Goal: Transaction & Acquisition: Purchase product/service

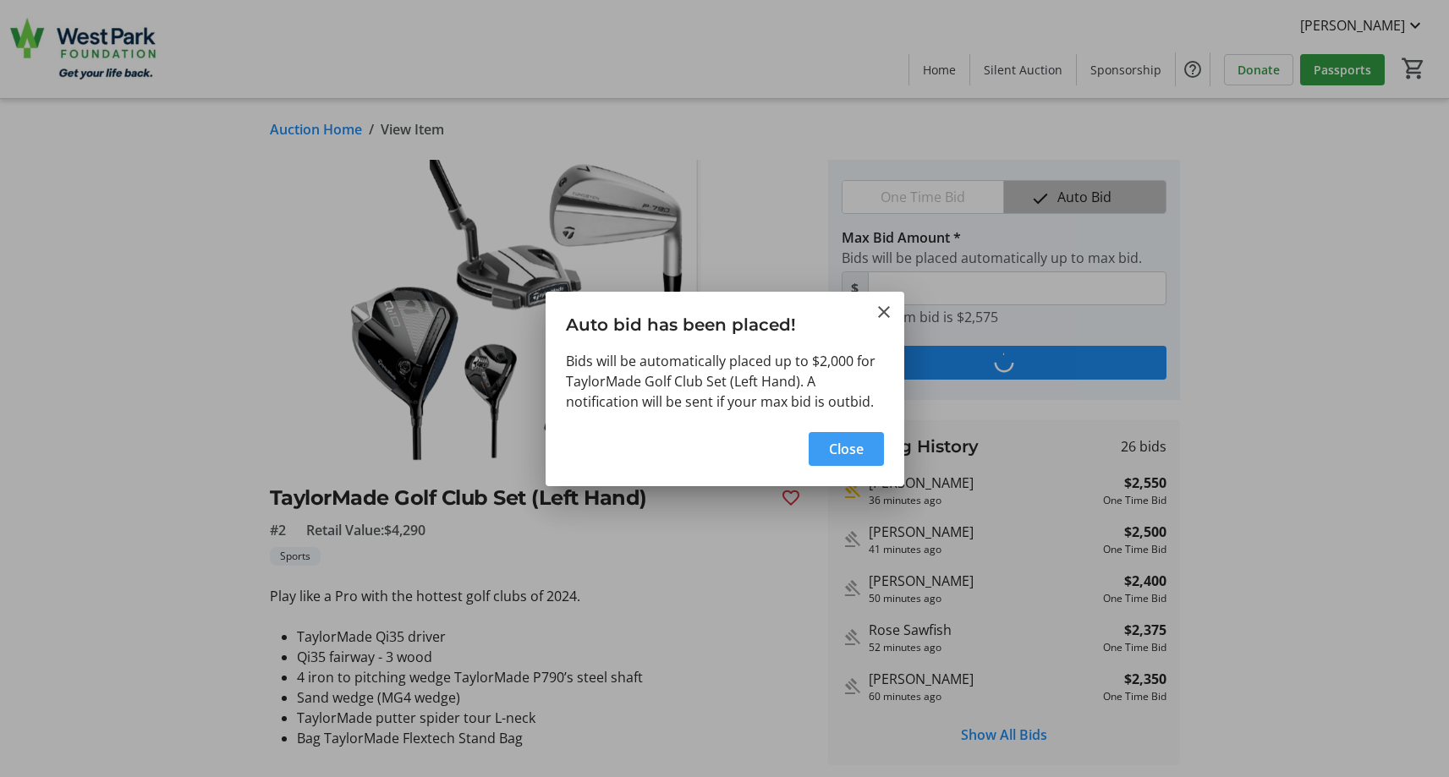
click at [841, 450] on span "Close" at bounding box center [846, 449] width 35 height 20
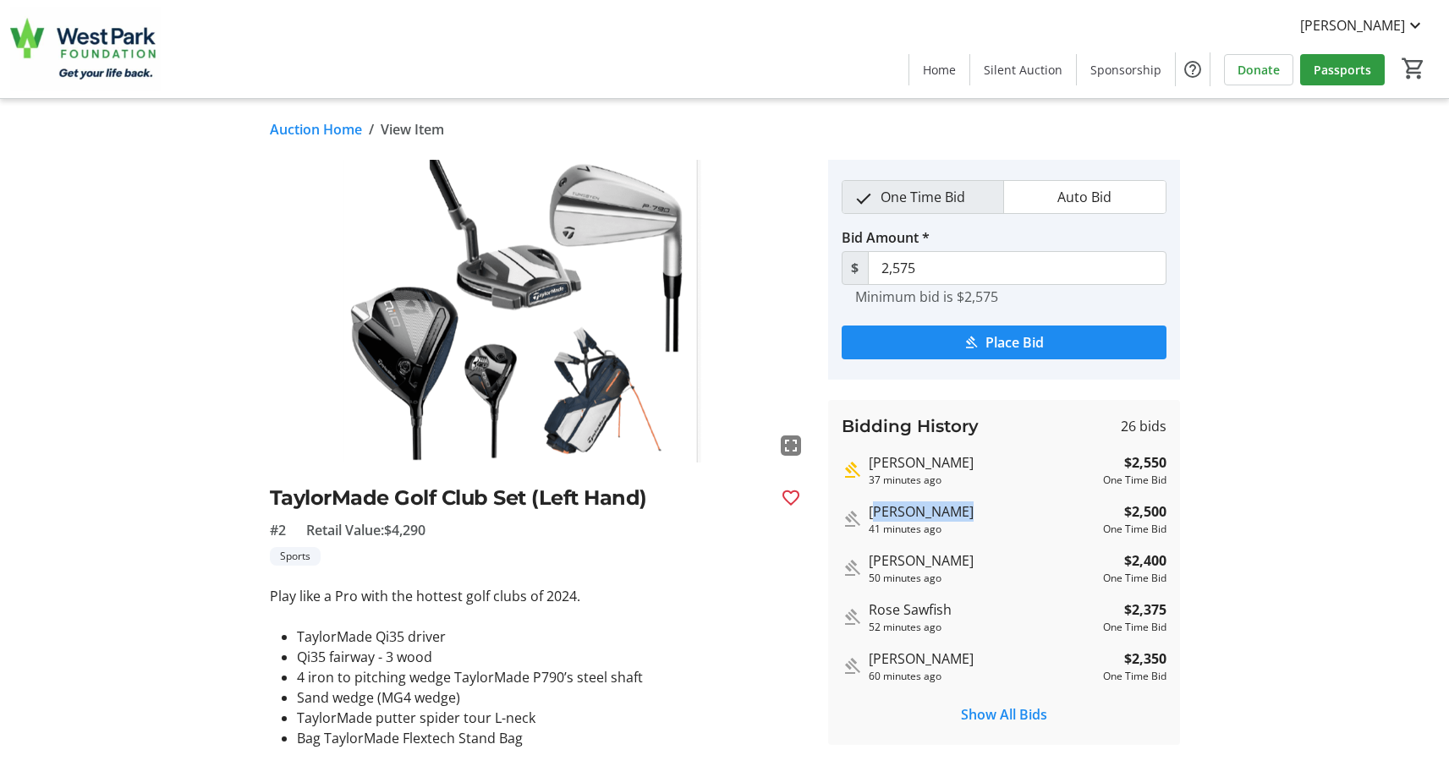
drag, startPoint x: 870, startPoint y: 511, endPoint x: 966, endPoint y: 512, distance: 95.6
click at [966, 512] on div "Mark Caranci" at bounding box center [982, 511] width 227 height 20
copy div "Mark Caranci"
click at [952, 78] on span "Home" at bounding box center [939, 70] width 33 height 18
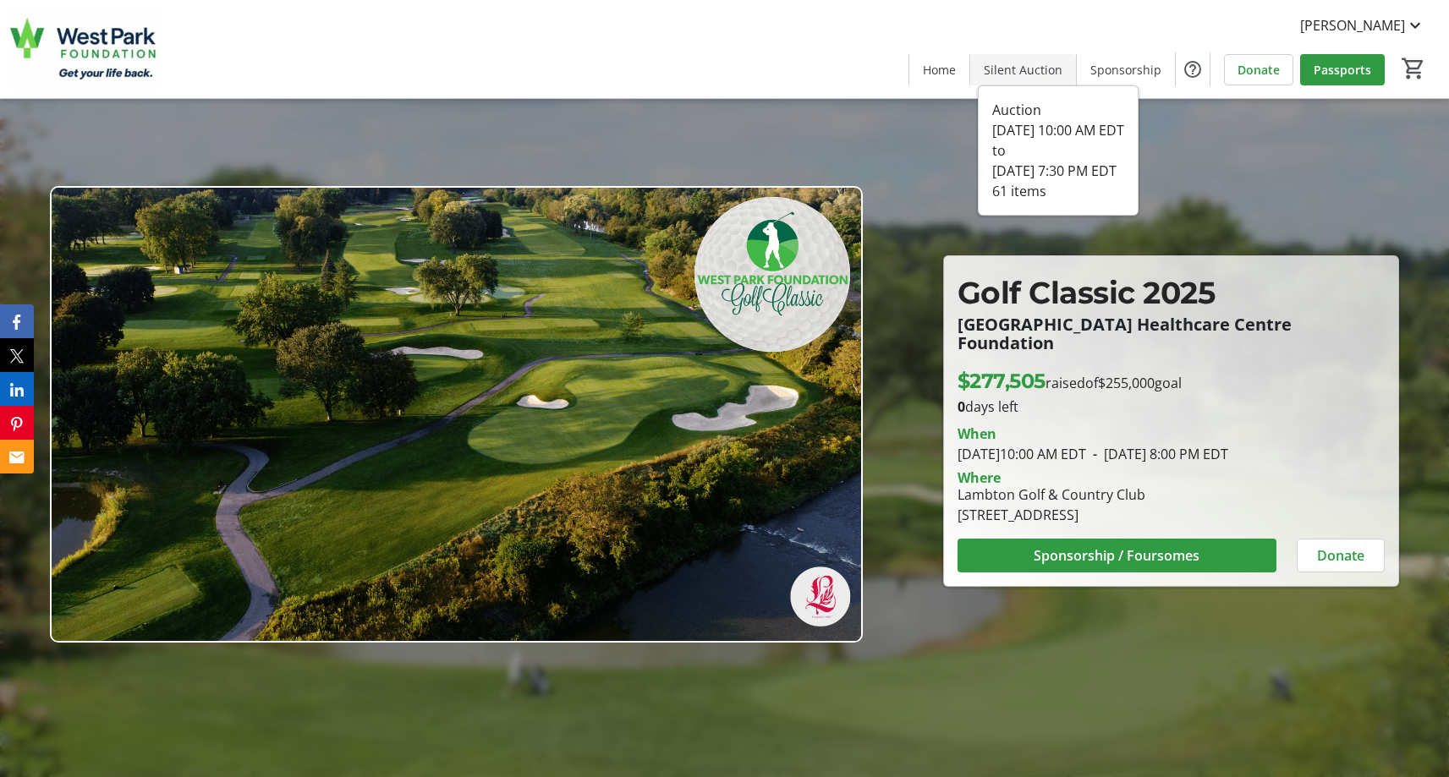
click at [1076, 59] on span at bounding box center [1023, 69] width 106 height 41
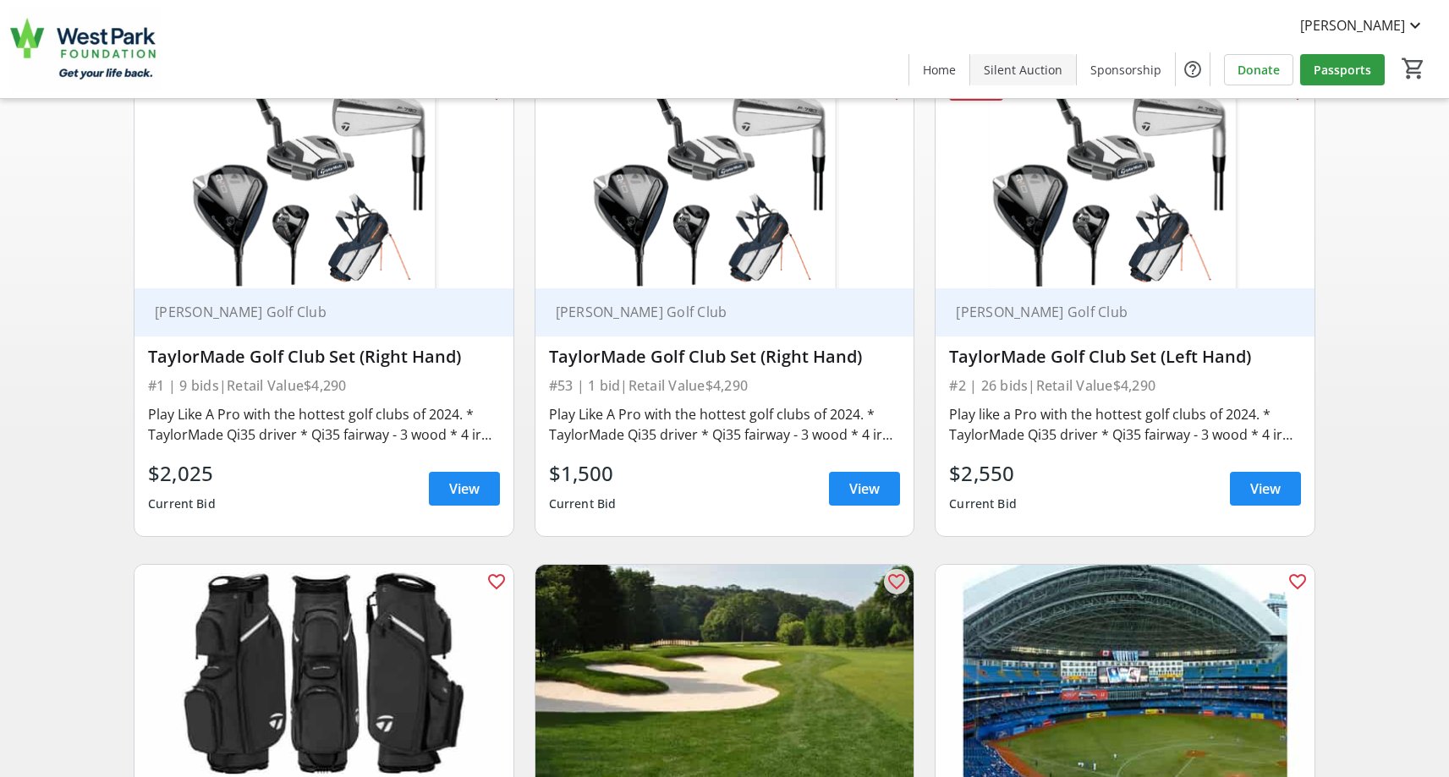
scroll to position [174, 0]
click at [853, 481] on span "View" at bounding box center [864, 488] width 30 height 20
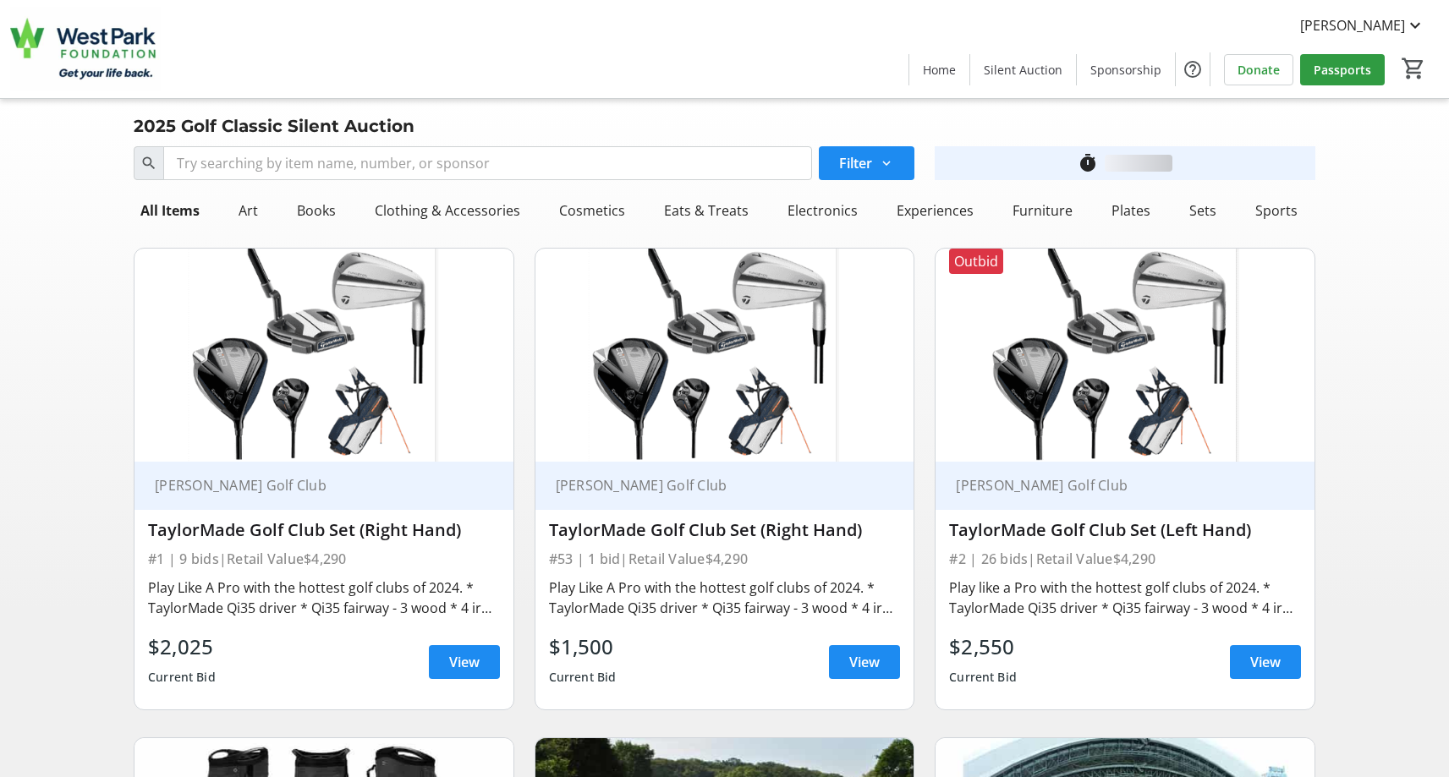
scroll to position [174, 0]
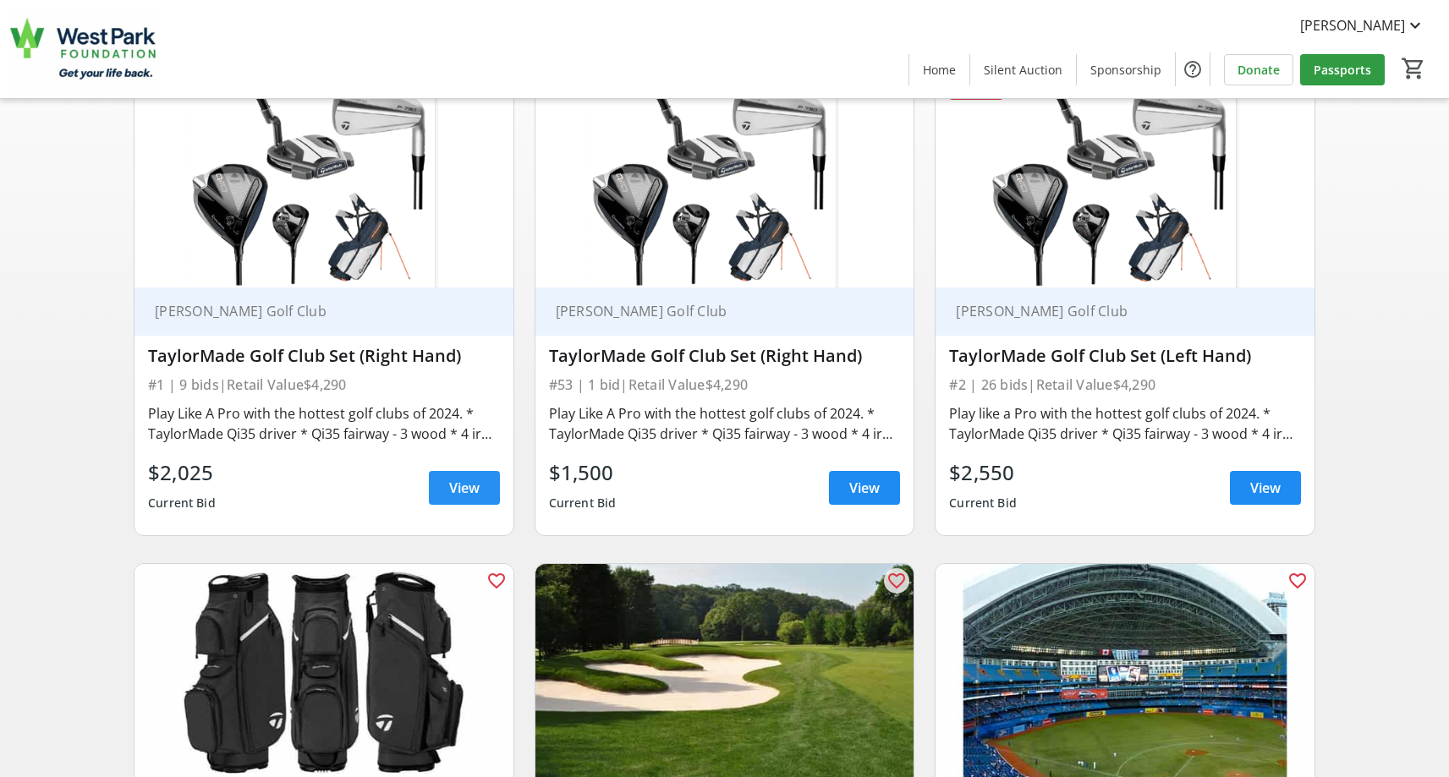
click at [471, 485] on span "View" at bounding box center [464, 488] width 30 height 20
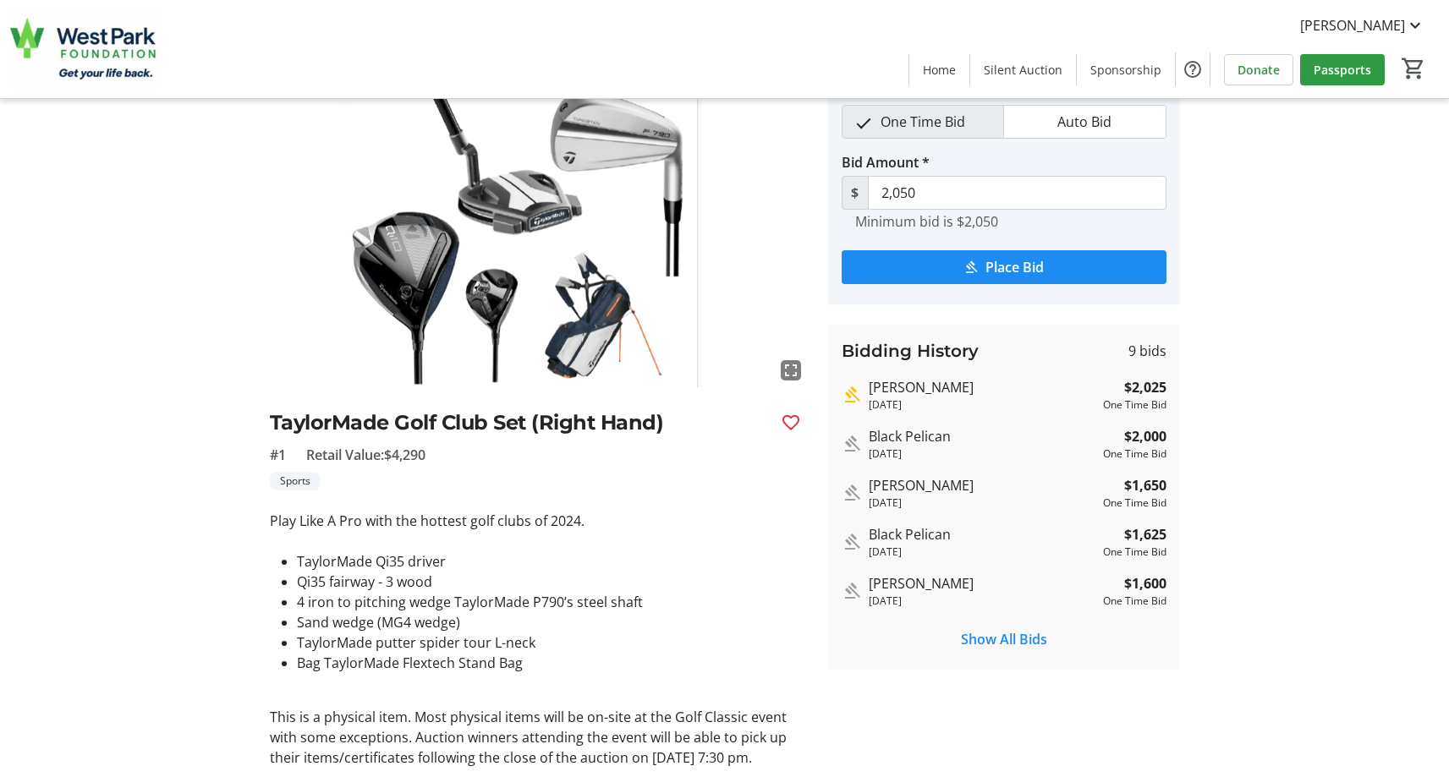
scroll to position [75, 0]
click at [976, 641] on span "Show All Bids" at bounding box center [1004, 639] width 86 height 20
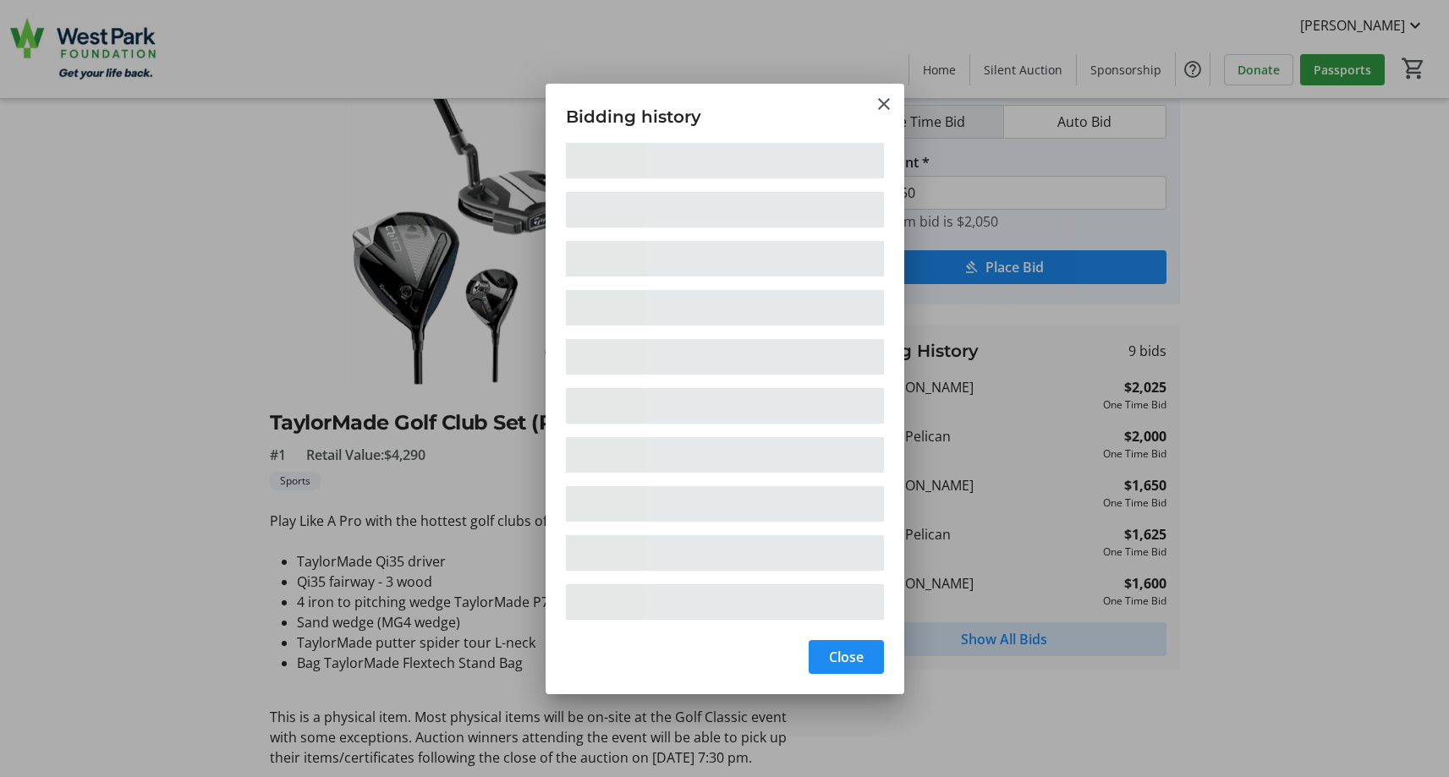
scroll to position [0, 0]
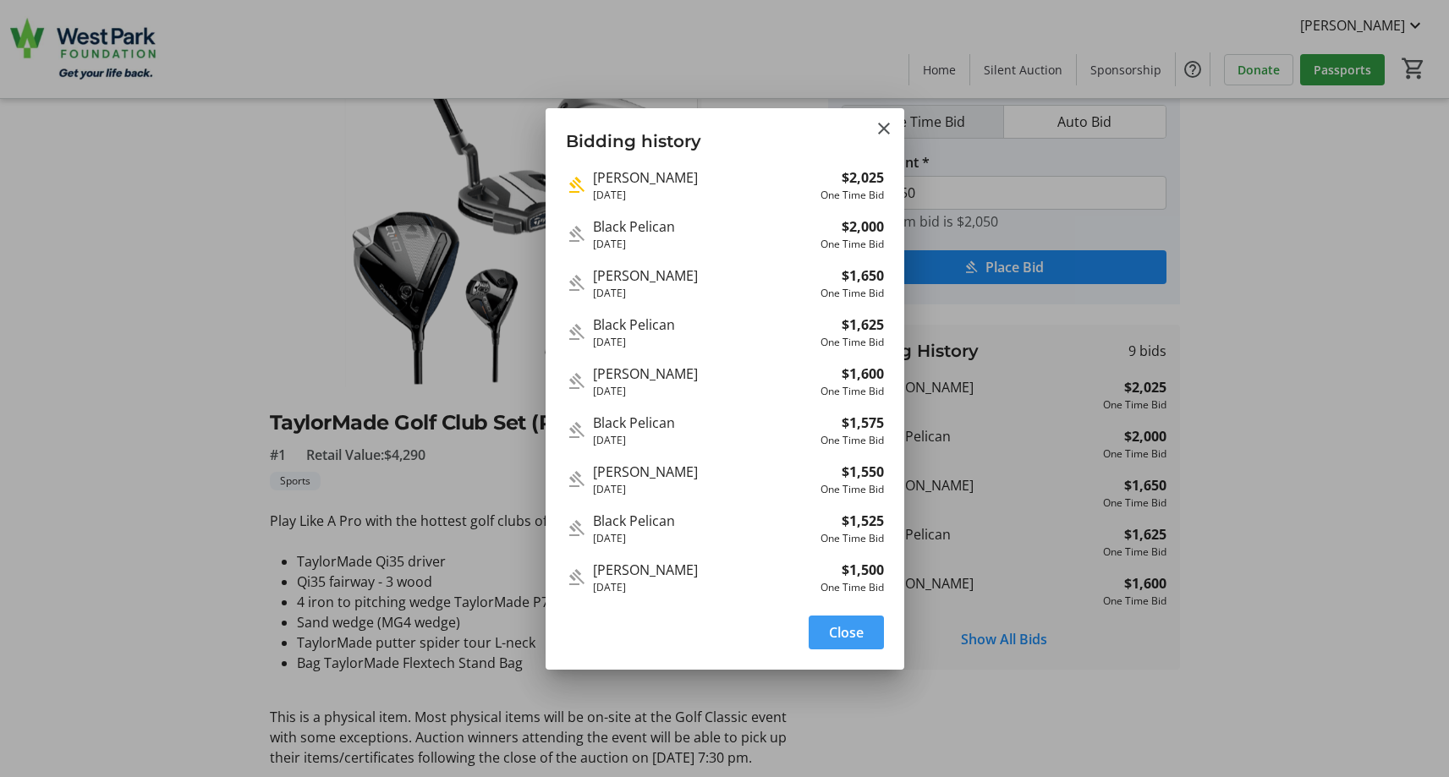
click at [815, 638] on span "button" at bounding box center [845, 632] width 75 height 41
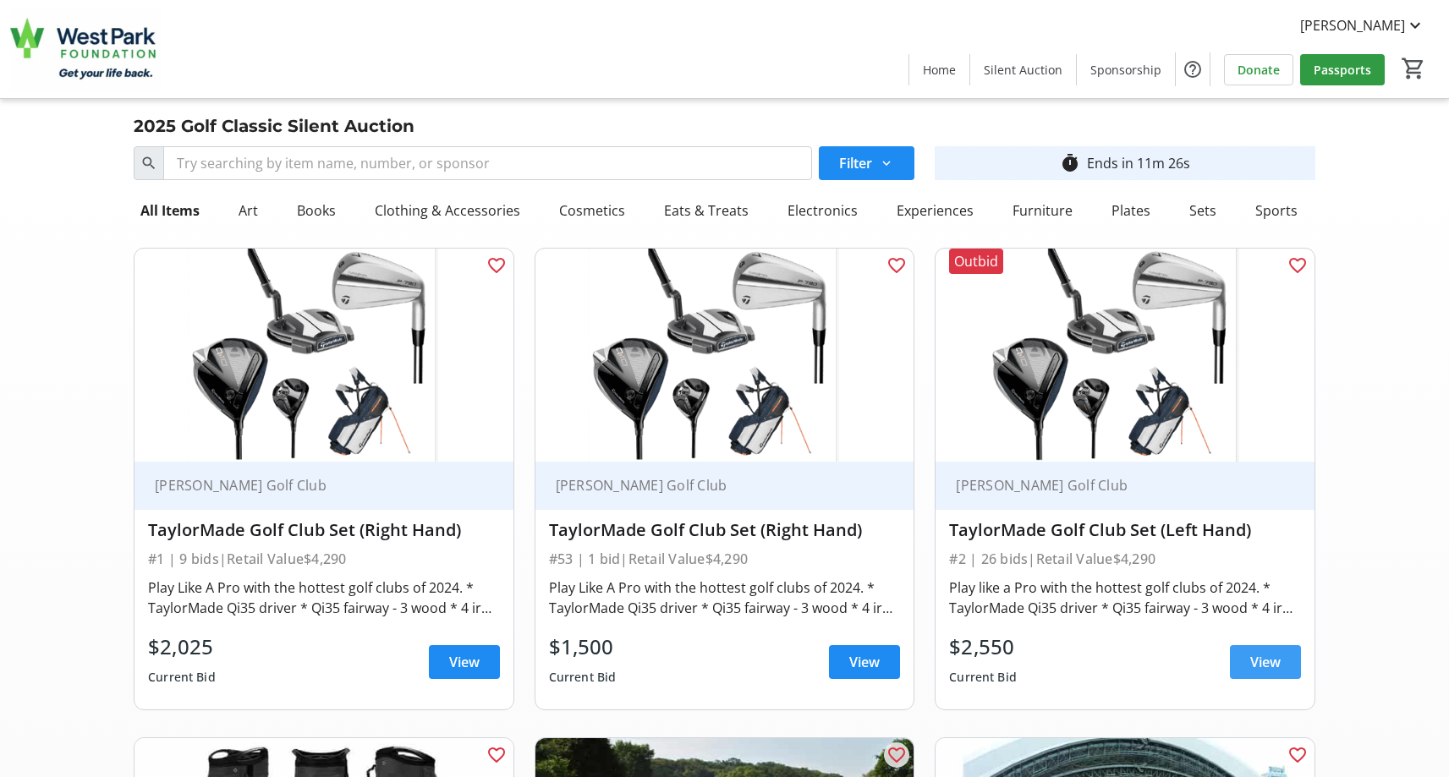
click at [1247, 652] on span at bounding box center [1265, 662] width 71 height 41
click at [1260, 656] on span "View" at bounding box center [1265, 662] width 30 height 20
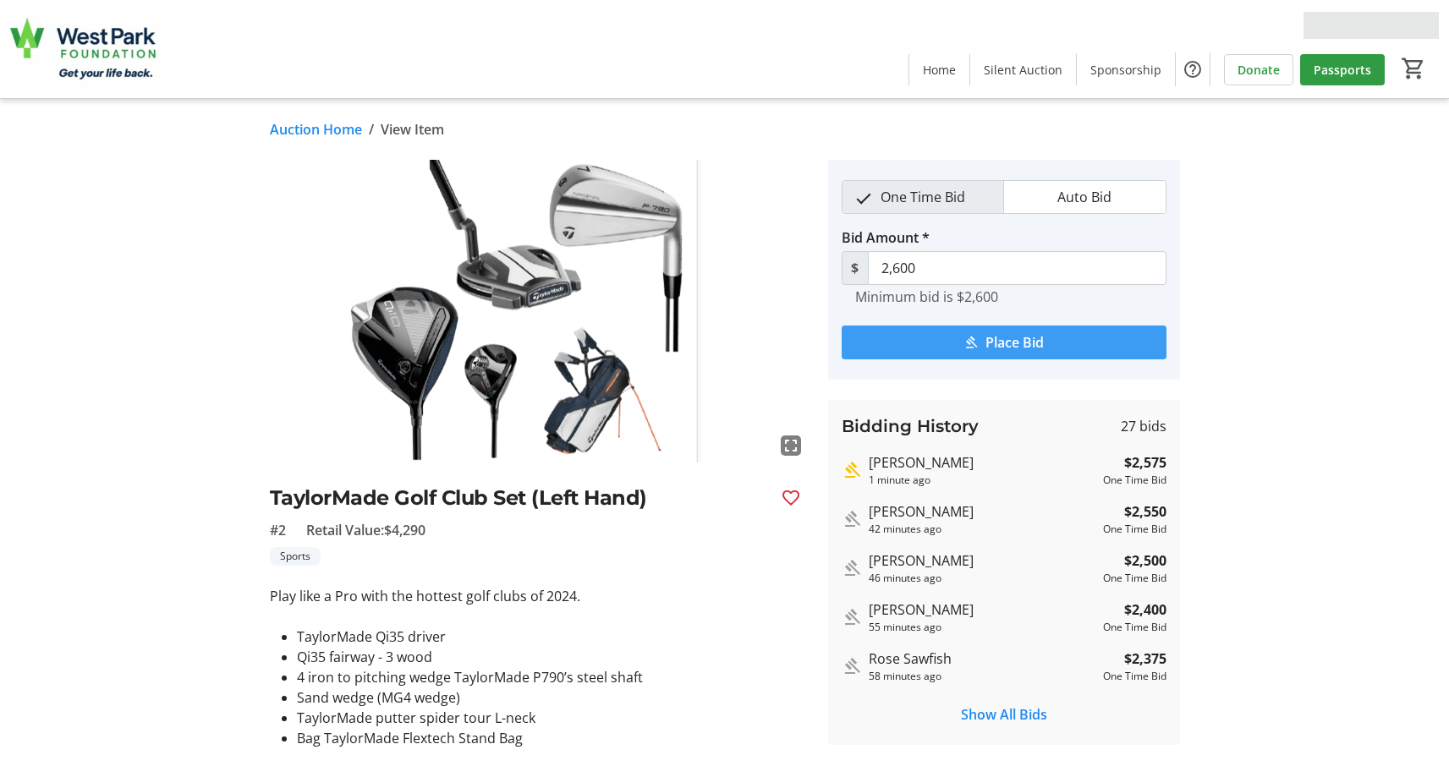
click at [1020, 342] on span "Place Bid" at bounding box center [1014, 342] width 58 height 20
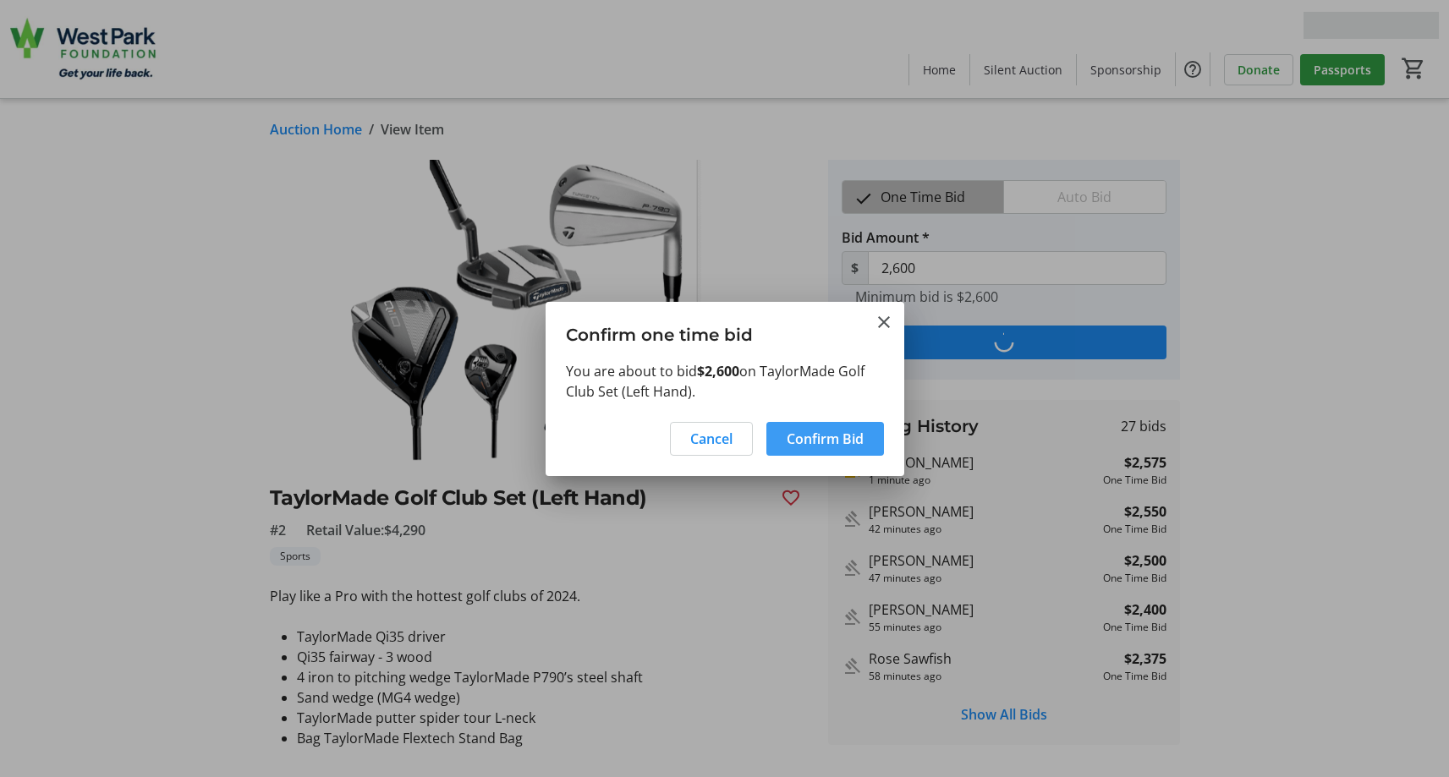
click at [819, 433] on span "Confirm Bid" at bounding box center [824, 439] width 77 height 20
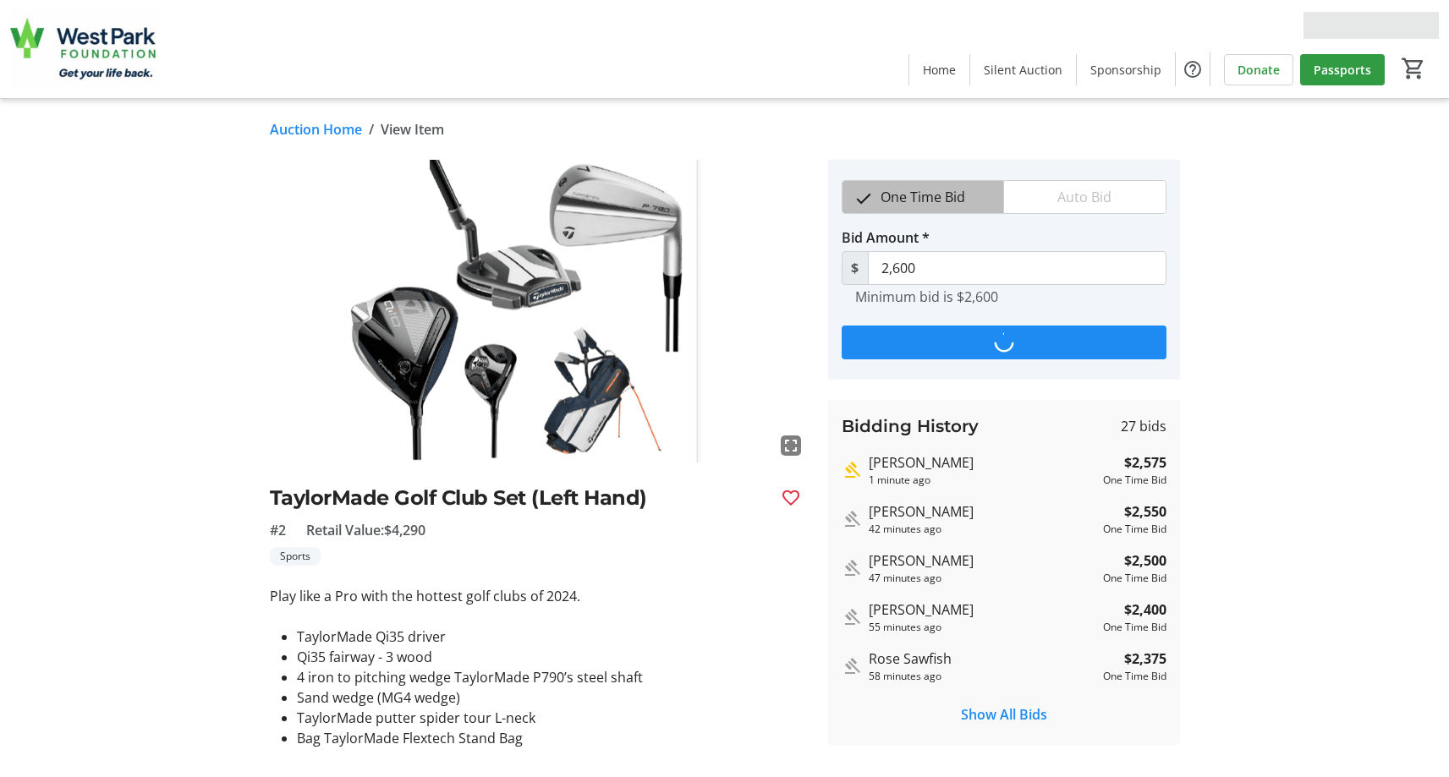
type input "2,625"
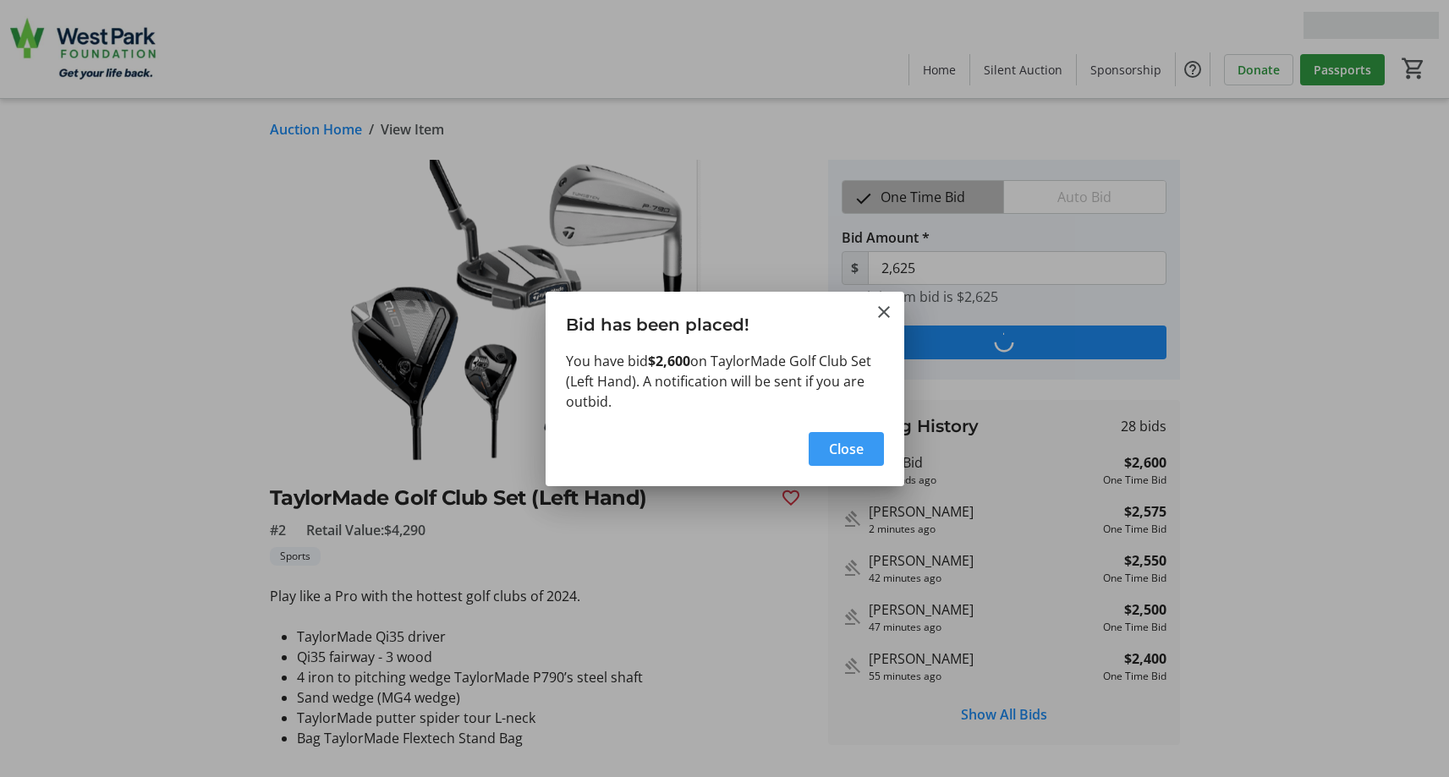
click at [843, 448] on span "Close" at bounding box center [846, 449] width 35 height 20
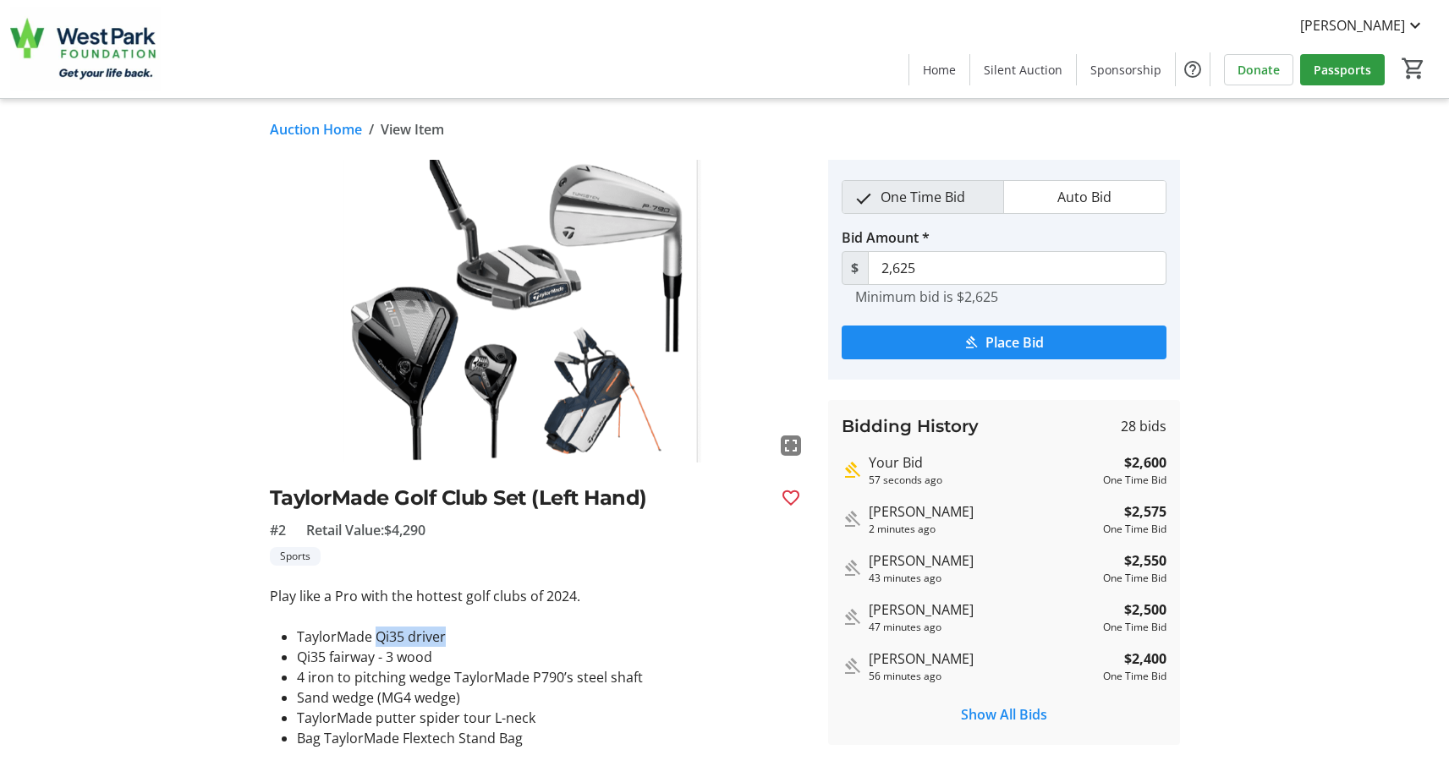
drag, startPoint x: 375, startPoint y: 638, endPoint x: 471, endPoint y: 638, distance: 95.6
click at [471, 638] on li "TaylorMade Qi35 driver" at bounding box center [552, 637] width 511 height 20
copy li "Qi35 driver"
type input "2,650"
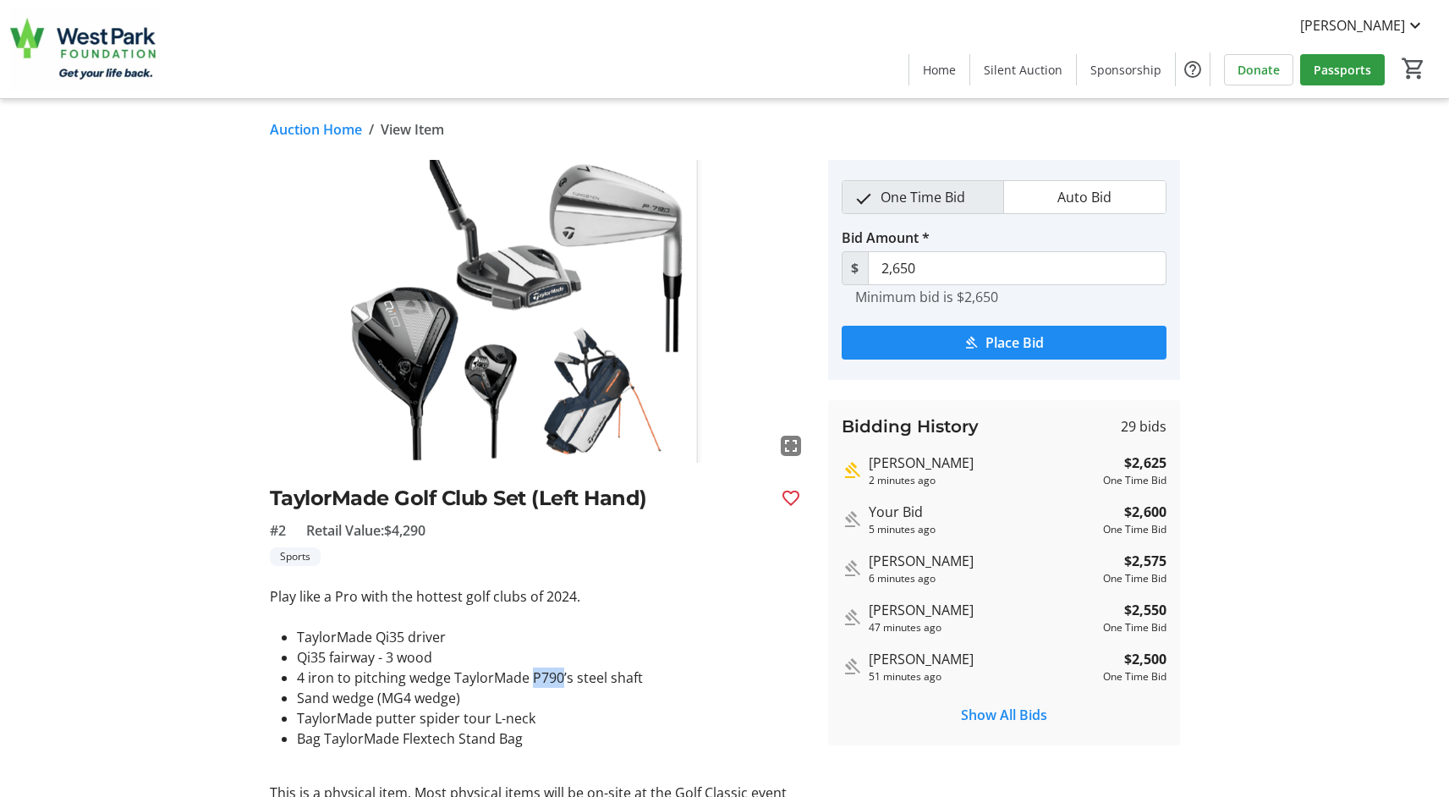
drag, startPoint x: 529, startPoint y: 677, endPoint x: 561, endPoint y: 676, distance: 32.2
click at [561, 676] on li "4 iron to pitching wedge TaylorMade P790’s steel shaft" at bounding box center [552, 677] width 511 height 20
copy li "P790"
click at [346, 129] on link "Auction Home" at bounding box center [316, 129] width 92 height 20
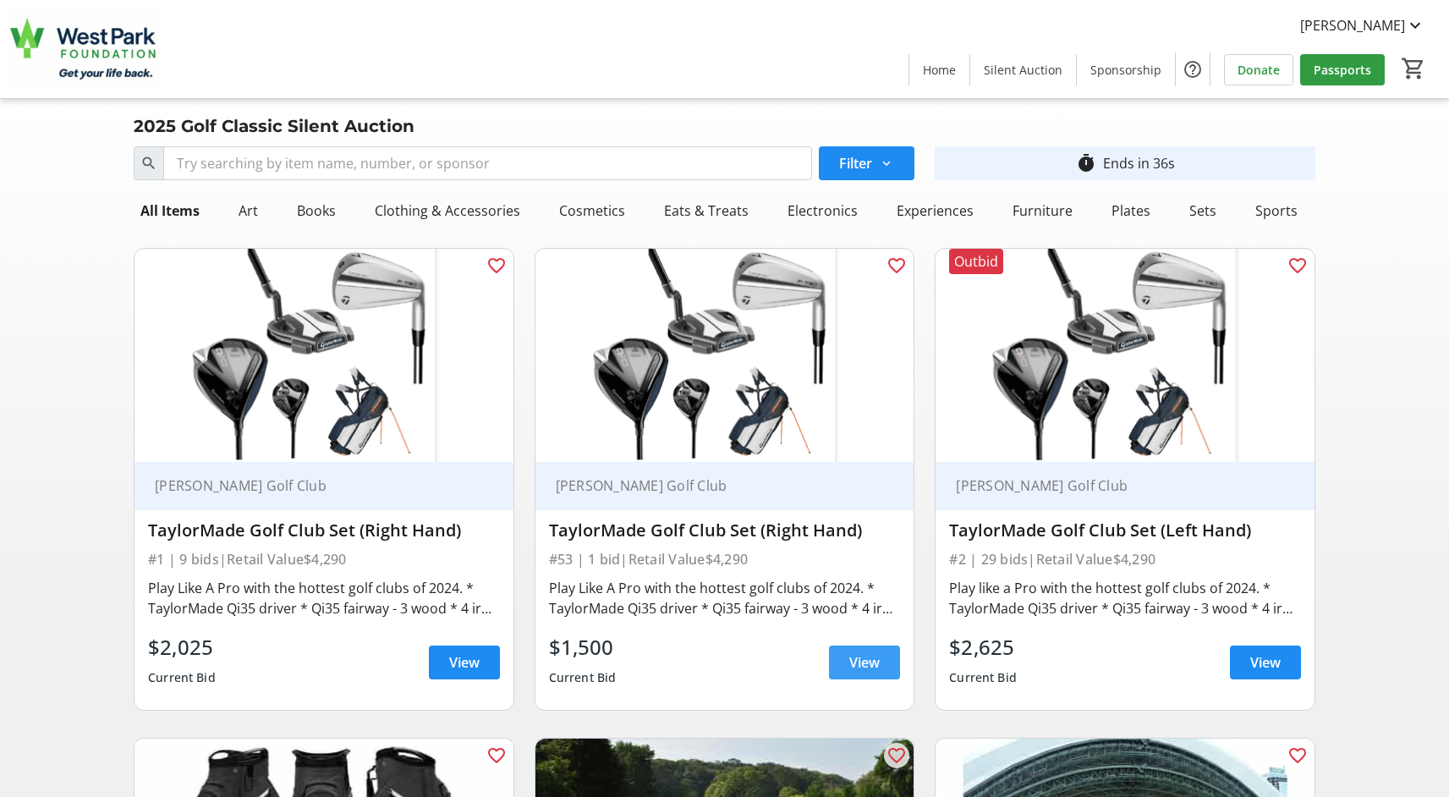
click at [869, 662] on span "View" at bounding box center [864, 662] width 30 height 20
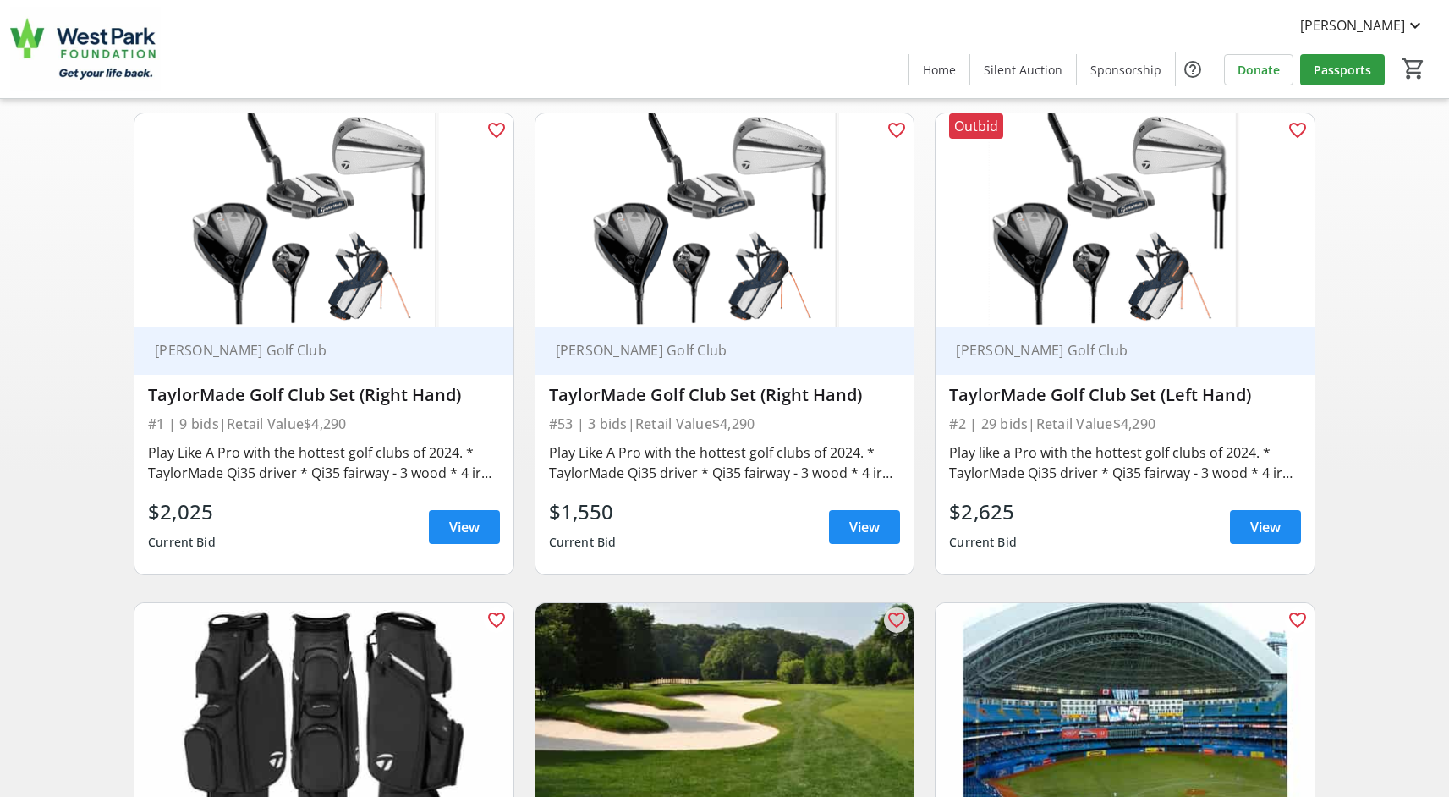
scroll to position [92, 0]
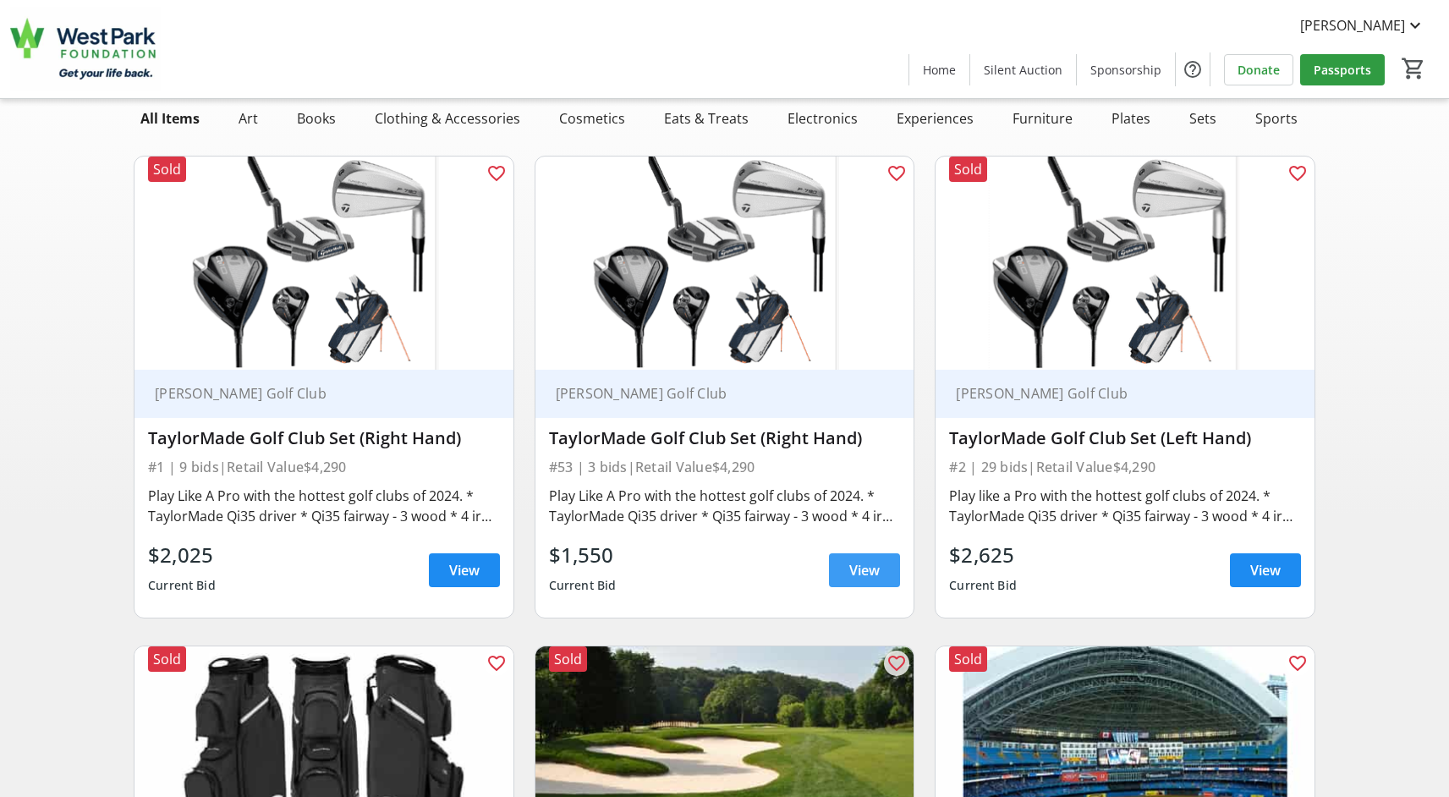
click at [870, 578] on span "View" at bounding box center [864, 570] width 30 height 20
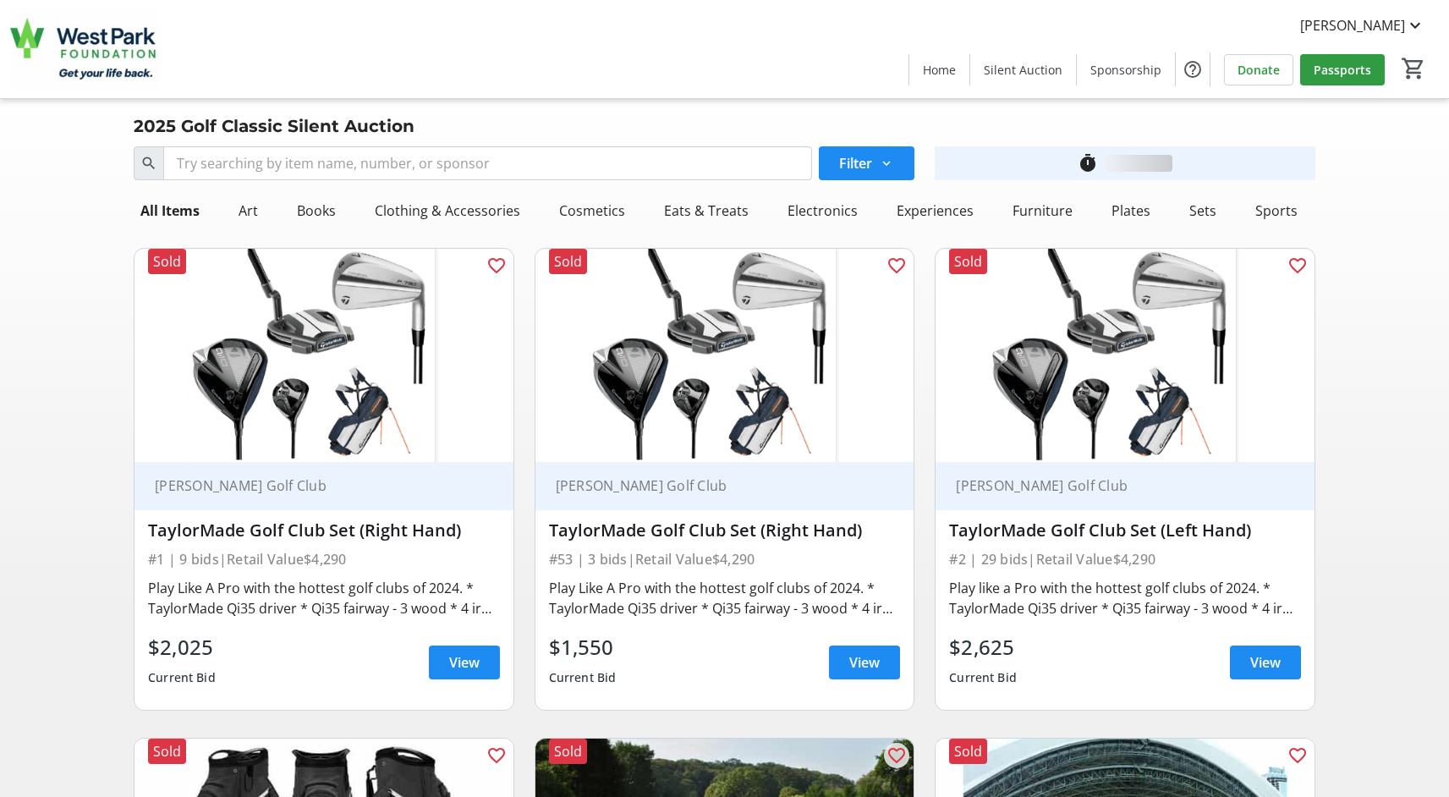
scroll to position [92, 0]
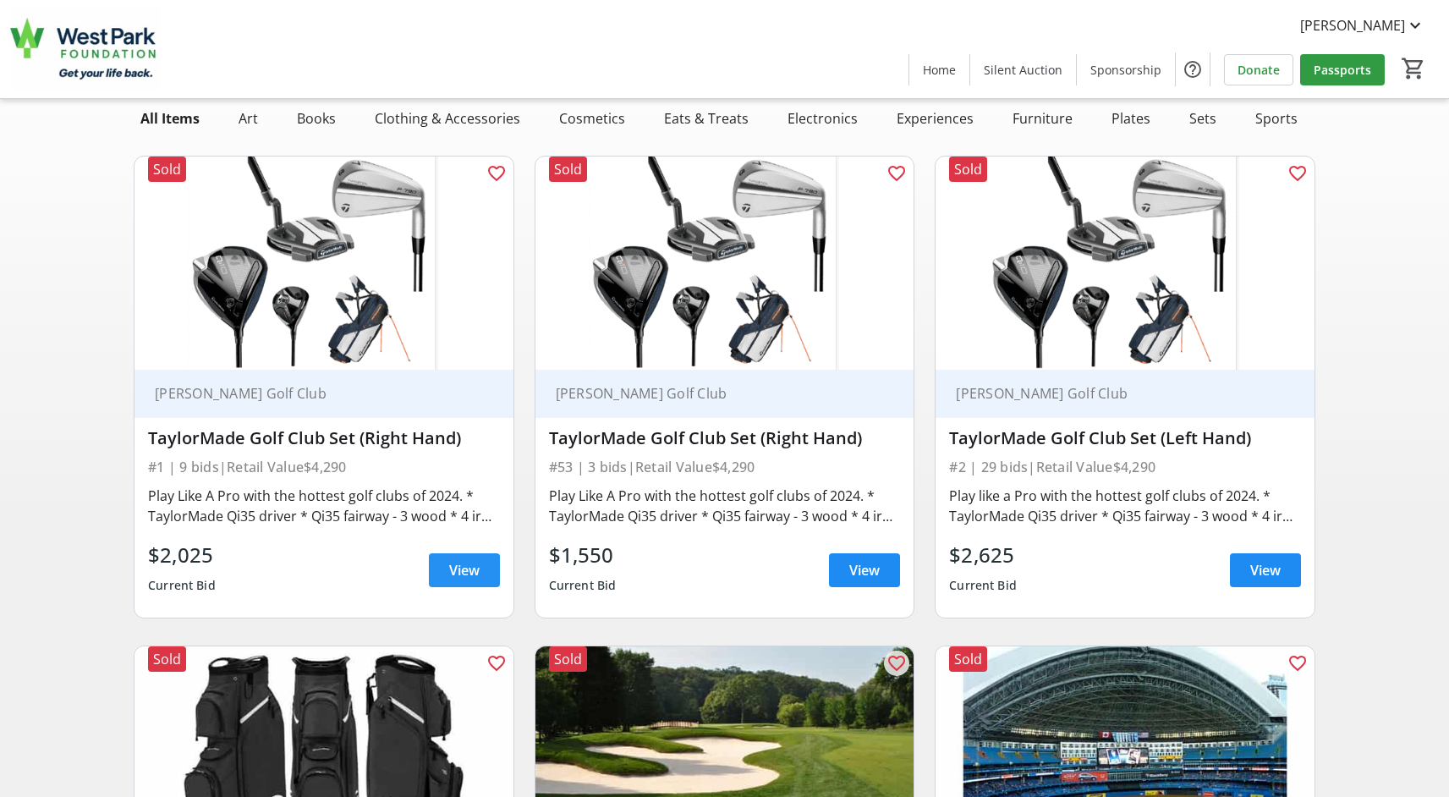
click at [488, 564] on span at bounding box center [464, 570] width 71 height 41
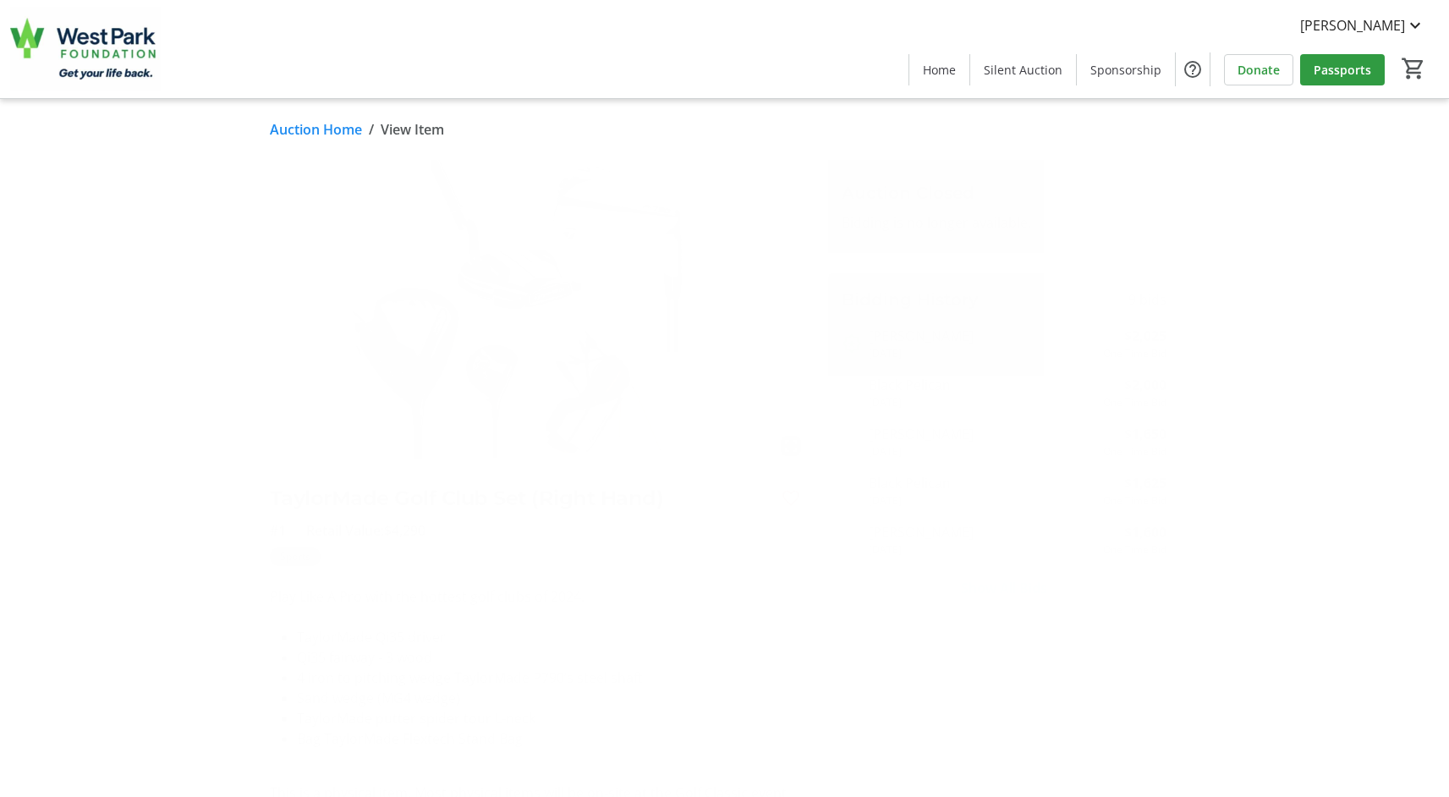
click at [968, 582] on span "Show All Bids" at bounding box center [1004, 588] width 86 height 20
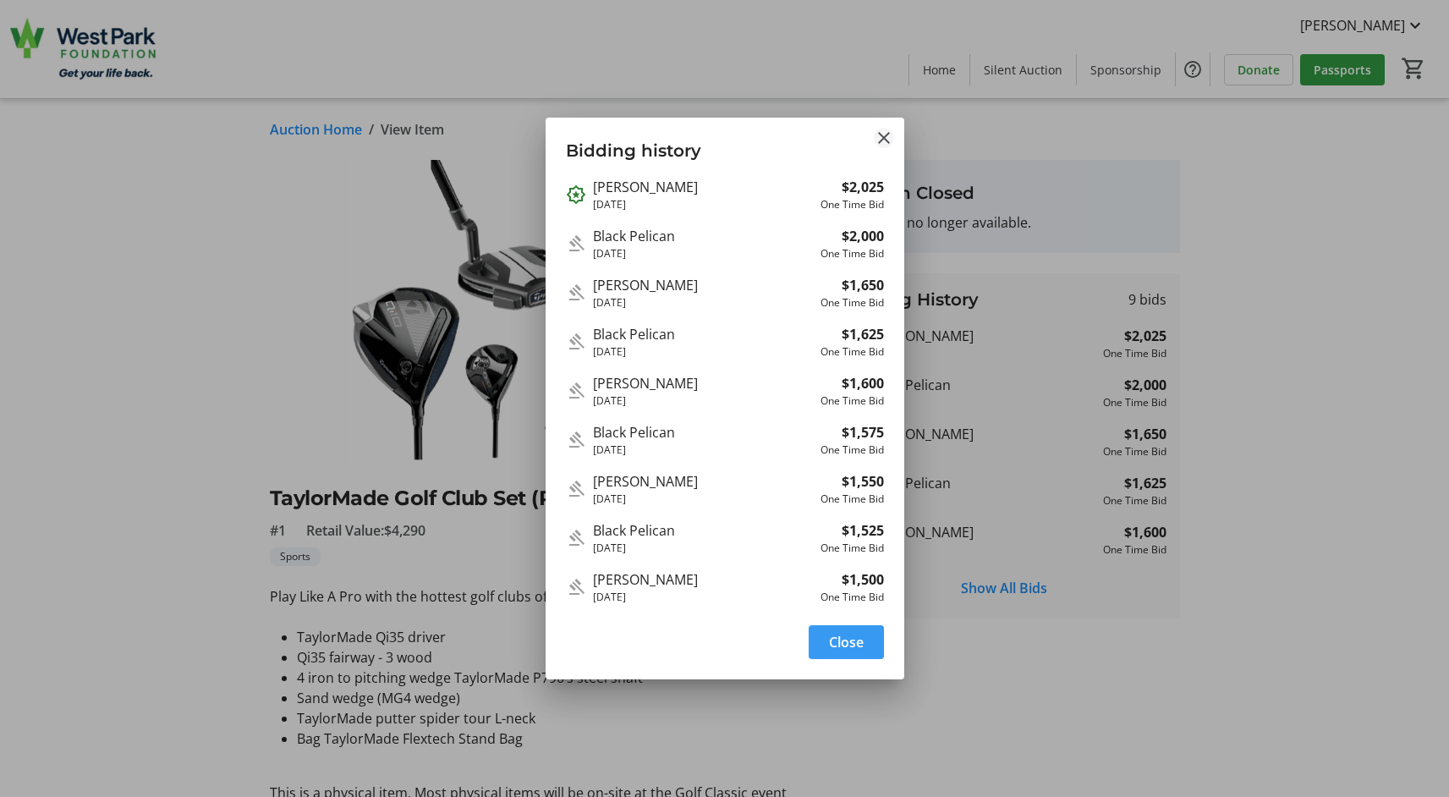
click at [886, 135] on mat-icon "Close" at bounding box center [884, 138] width 20 height 20
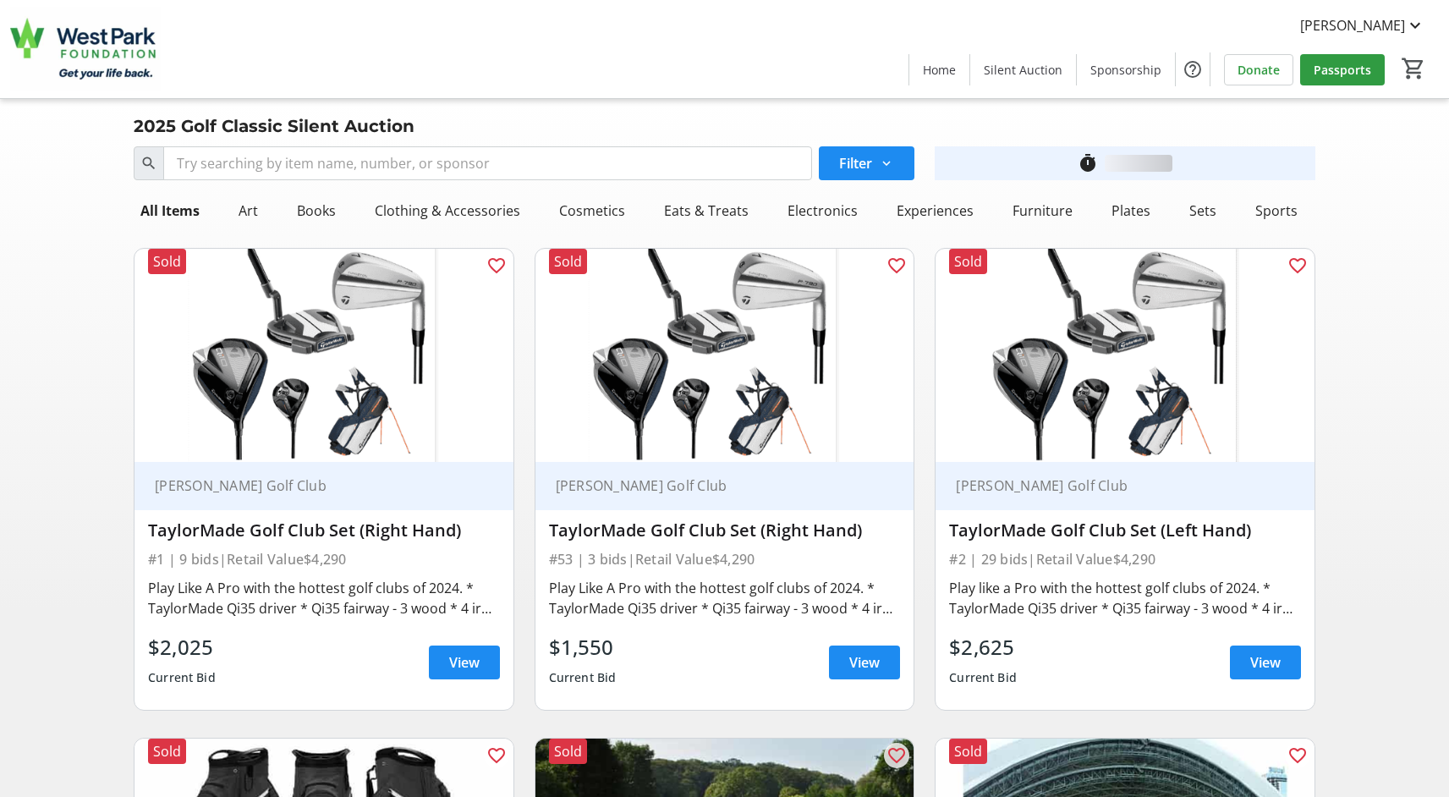
scroll to position [92, 0]
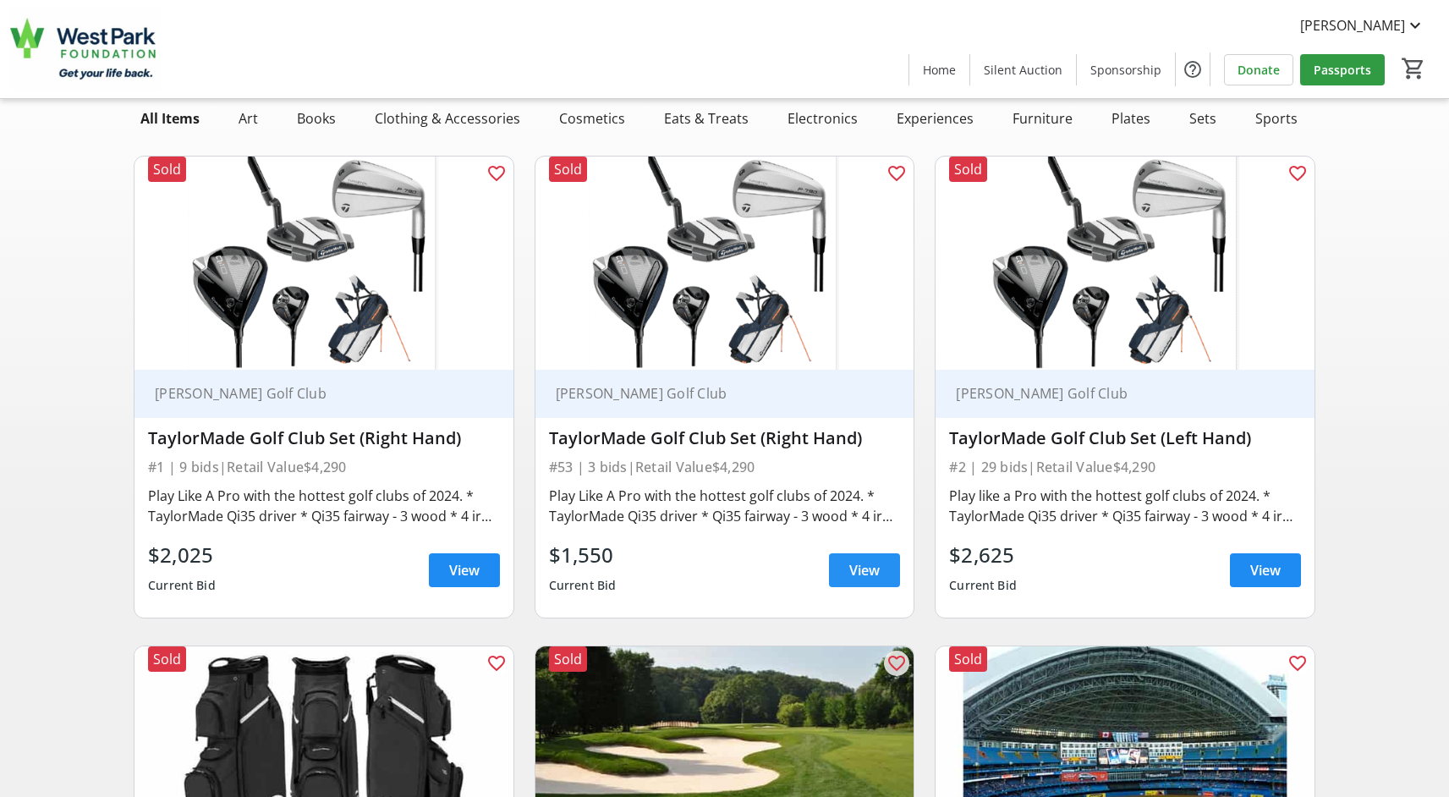
click at [861, 565] on span "View" at bounding box center [864, 570] width 30 height 20
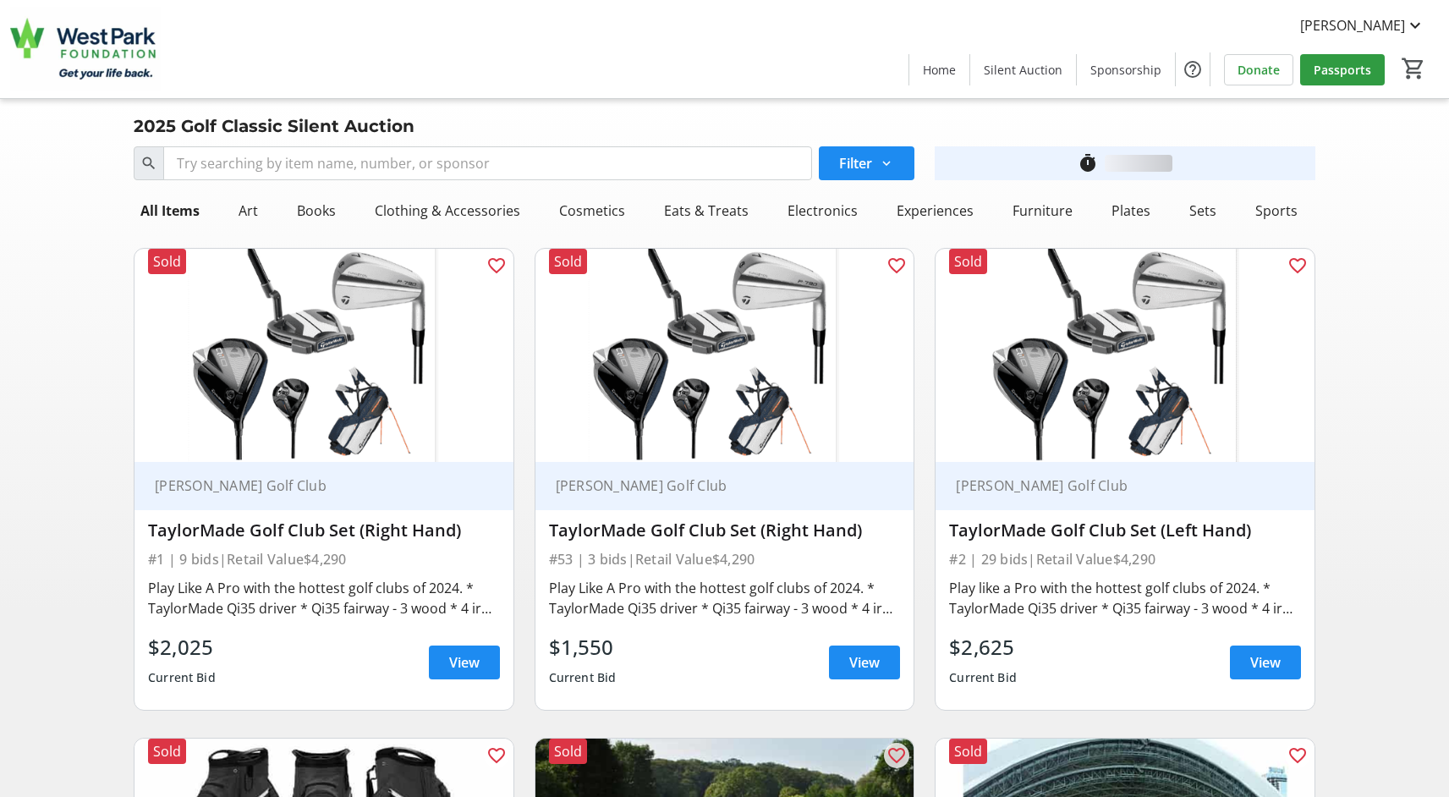
scroll to position [92, 0]
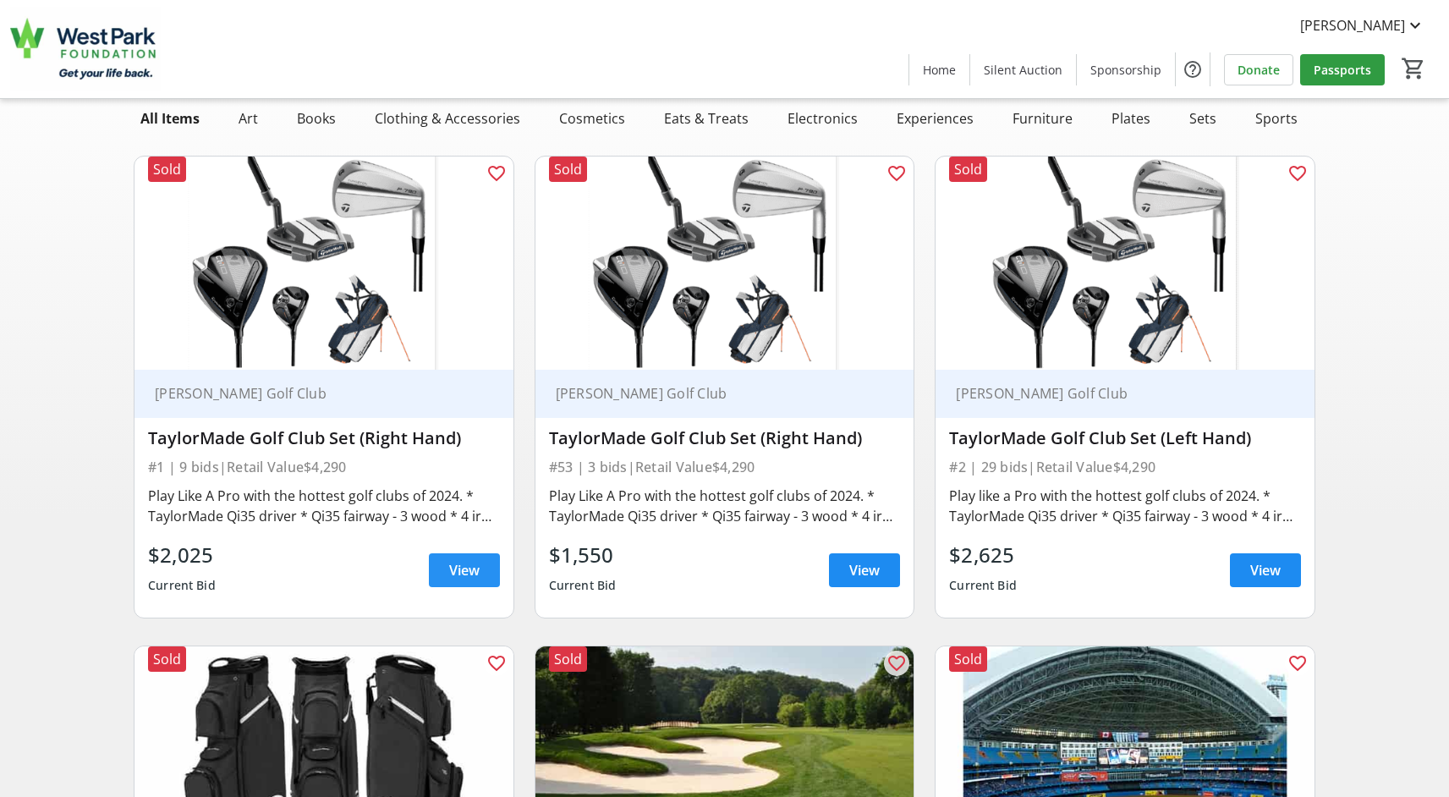
click at [469, 560] on span "View" at bounding box center [464, 570] width 30 height 20
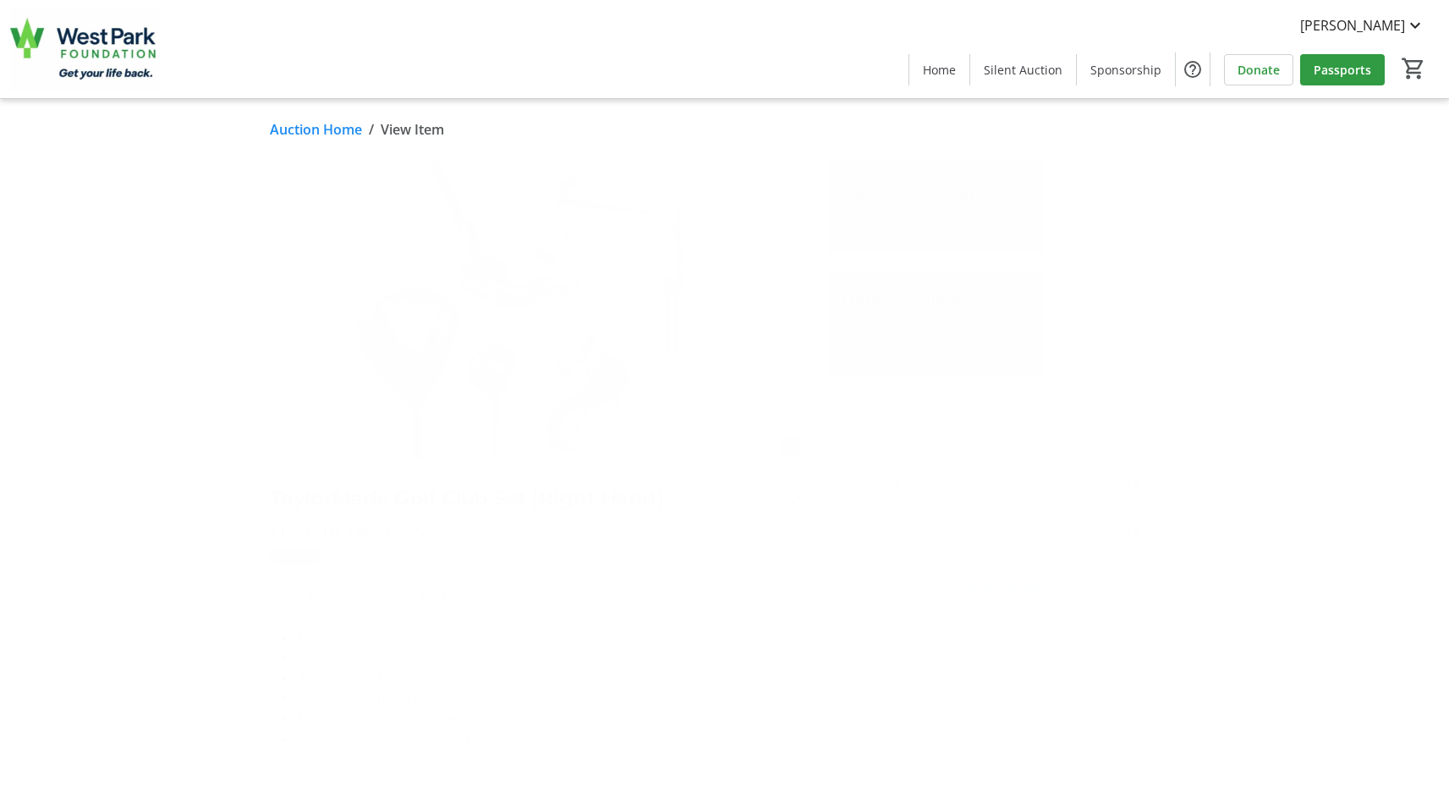
drag, startPoint x: 866, startPoint y: 334, endPoint x: 946, endPoint y: 334, distance: 80.3
click at [946, 335] on div "Jason Lucci 10 days ago $2,025 One Time Bid" at bounding box center [1003, 344] width 325 height 36
copy div "Jason Lucci"
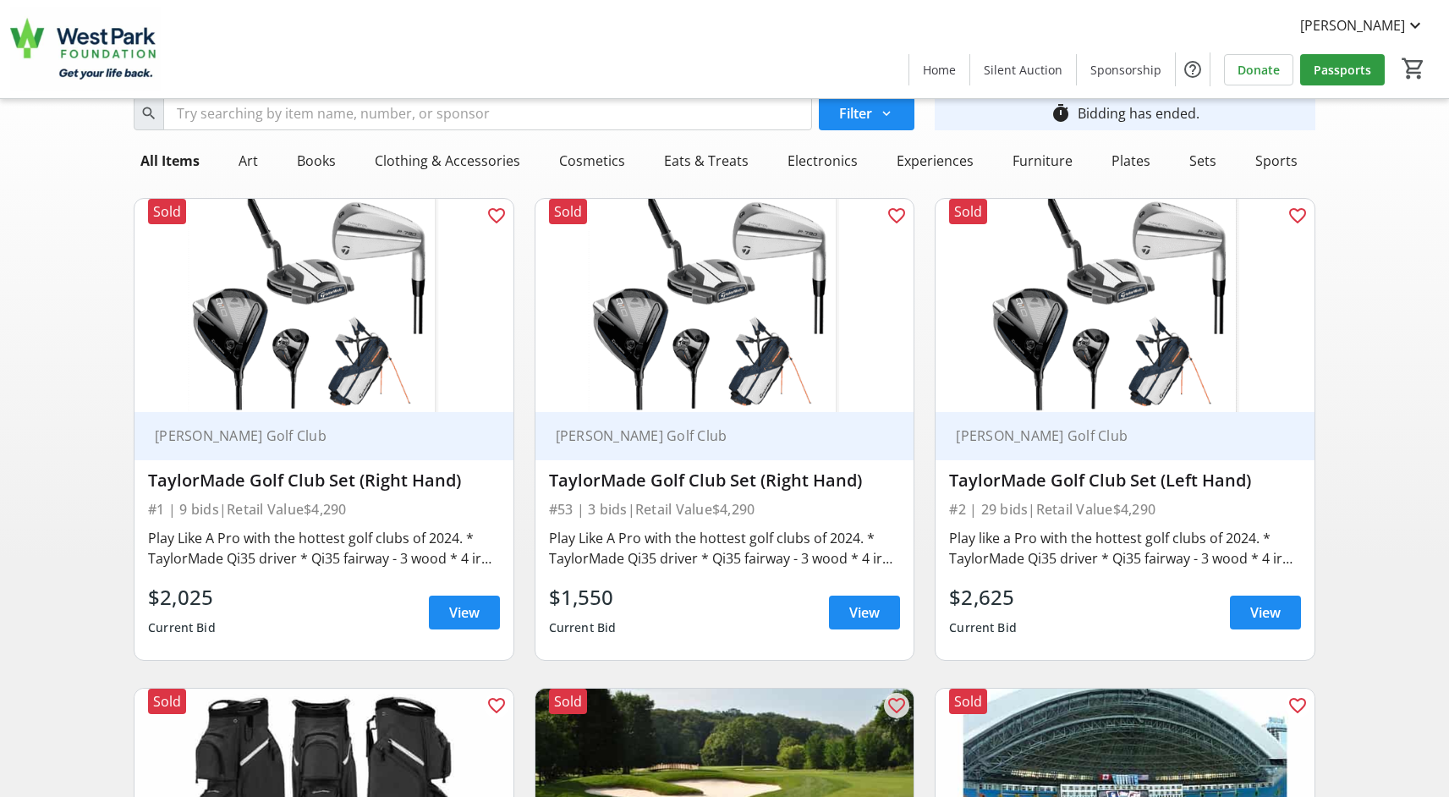
scroll to position [49, 0]
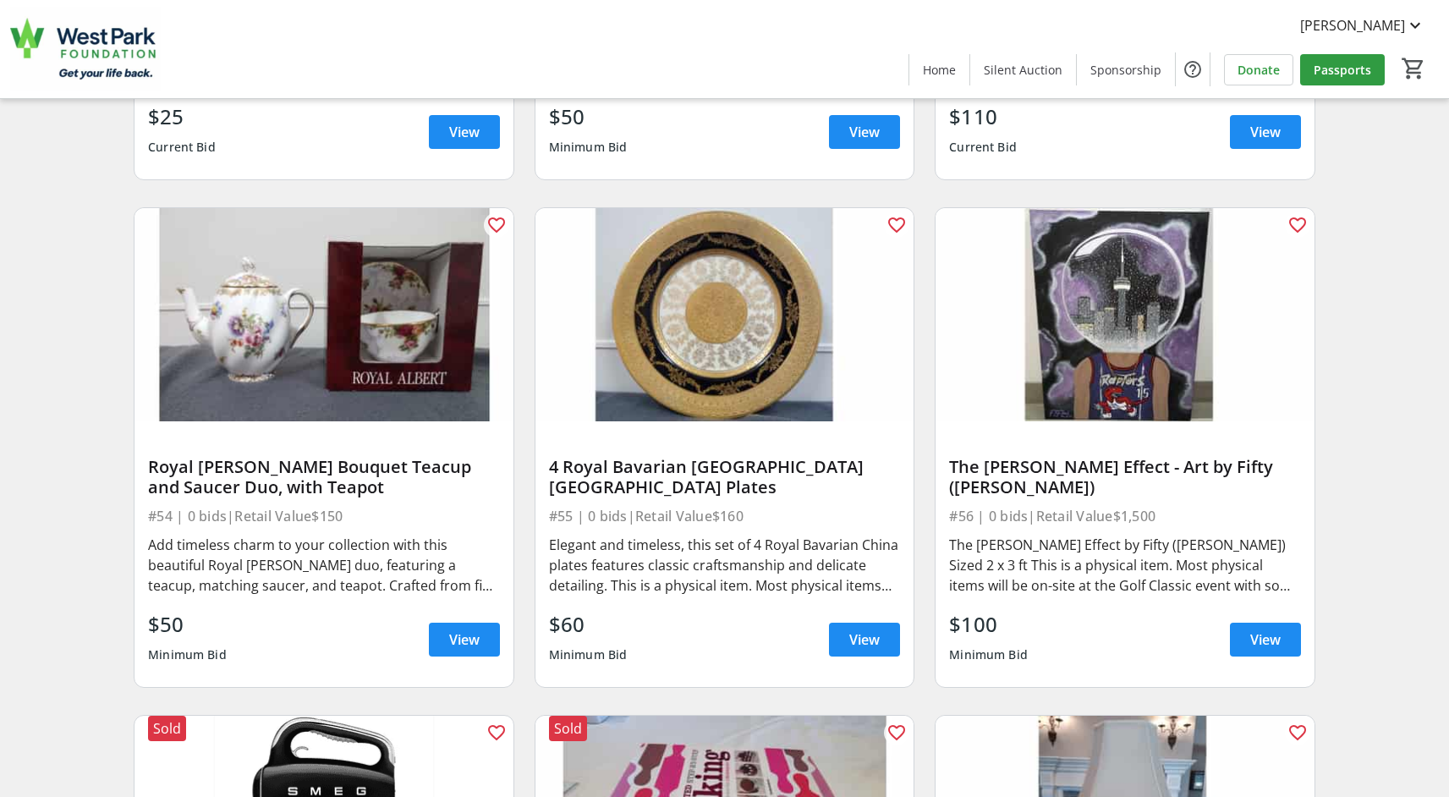
scroll to position [9096, 0]
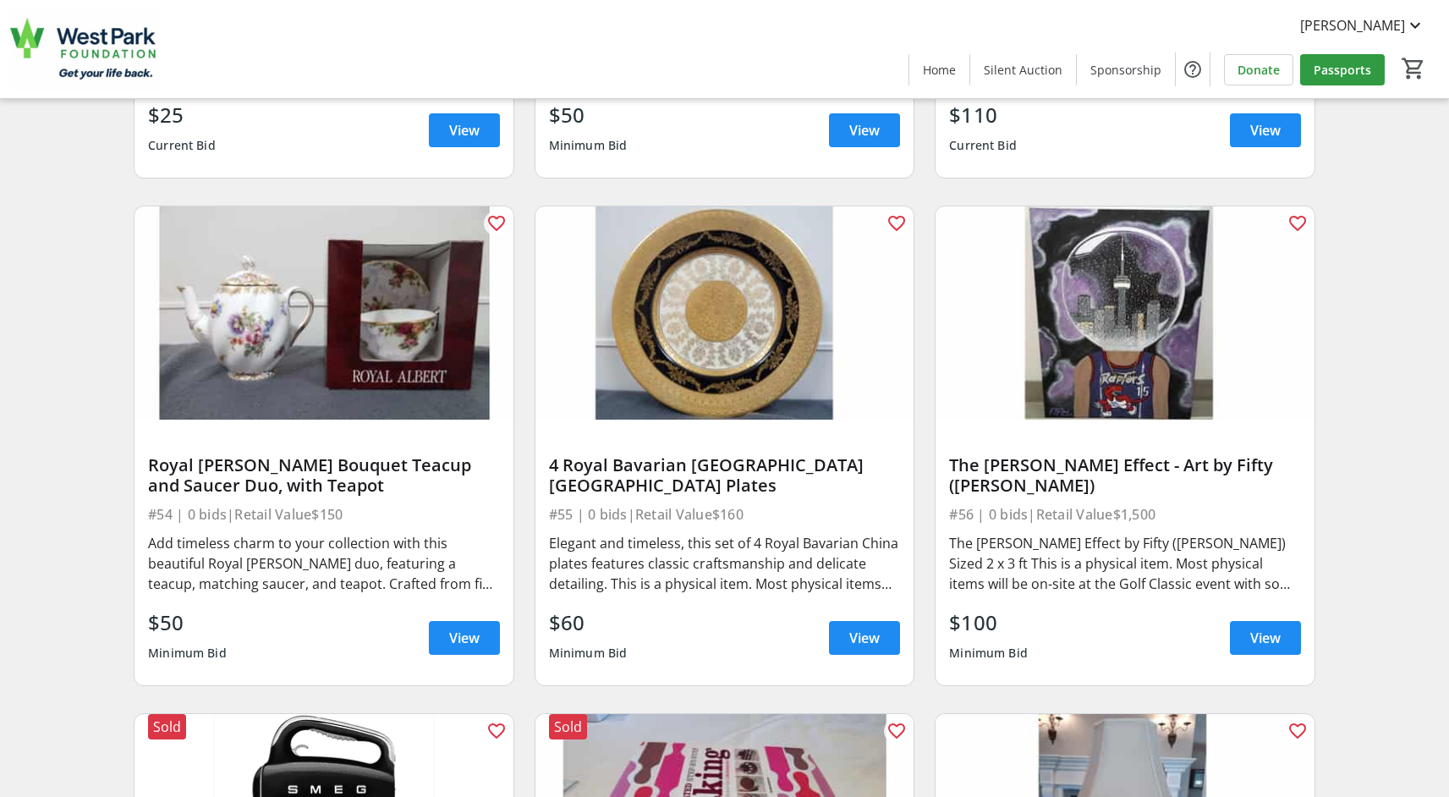
click at [676, 455] on div "4 Royal Bavarian [GEOGRAPHIC_DATA] [GEOGRAPHIC_DATA] Plates" at bounding box center [725, 475] width 352 height 41
click at [838, 617] on span at bounding box center [864, 637] width 71 height 41
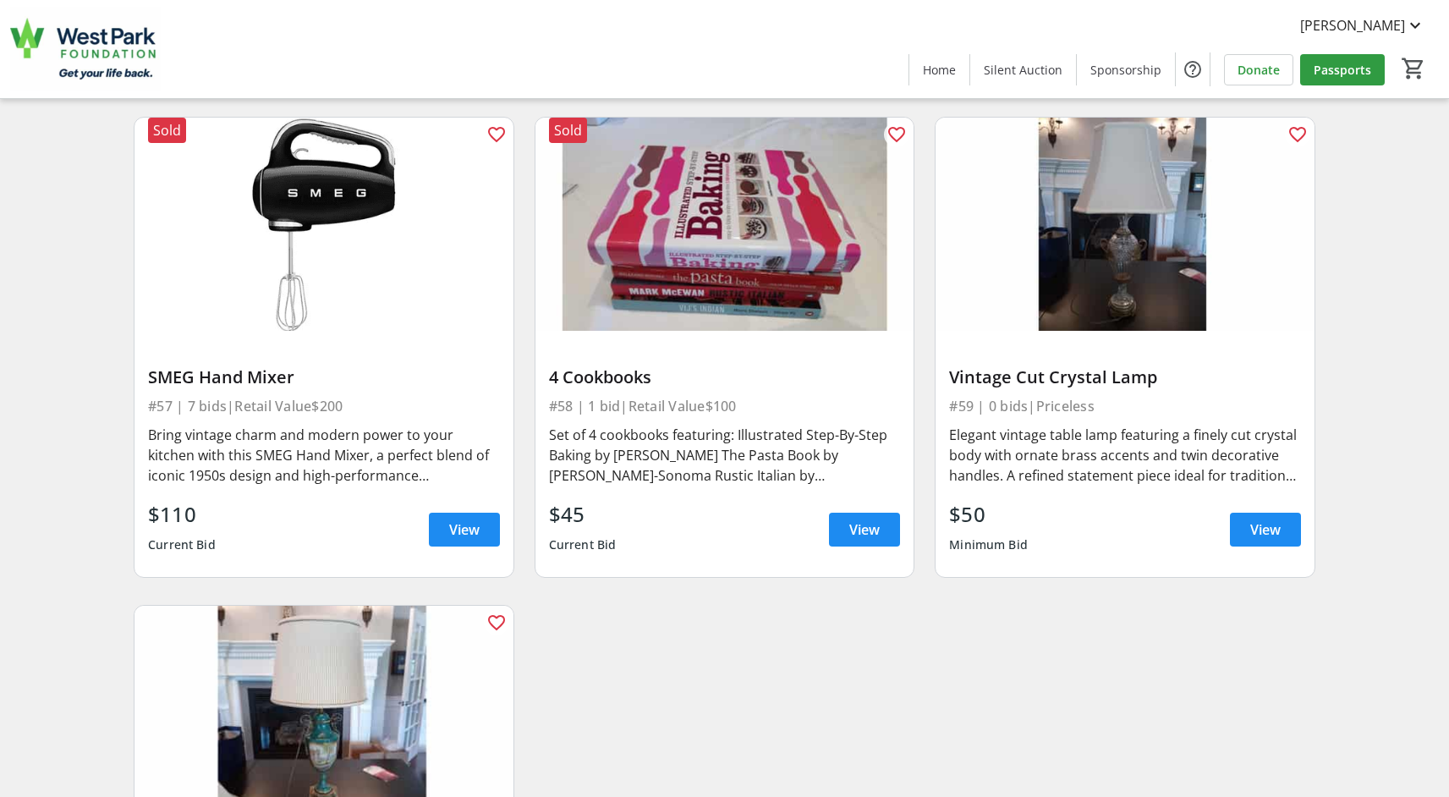
scroll to position [9691, 0]
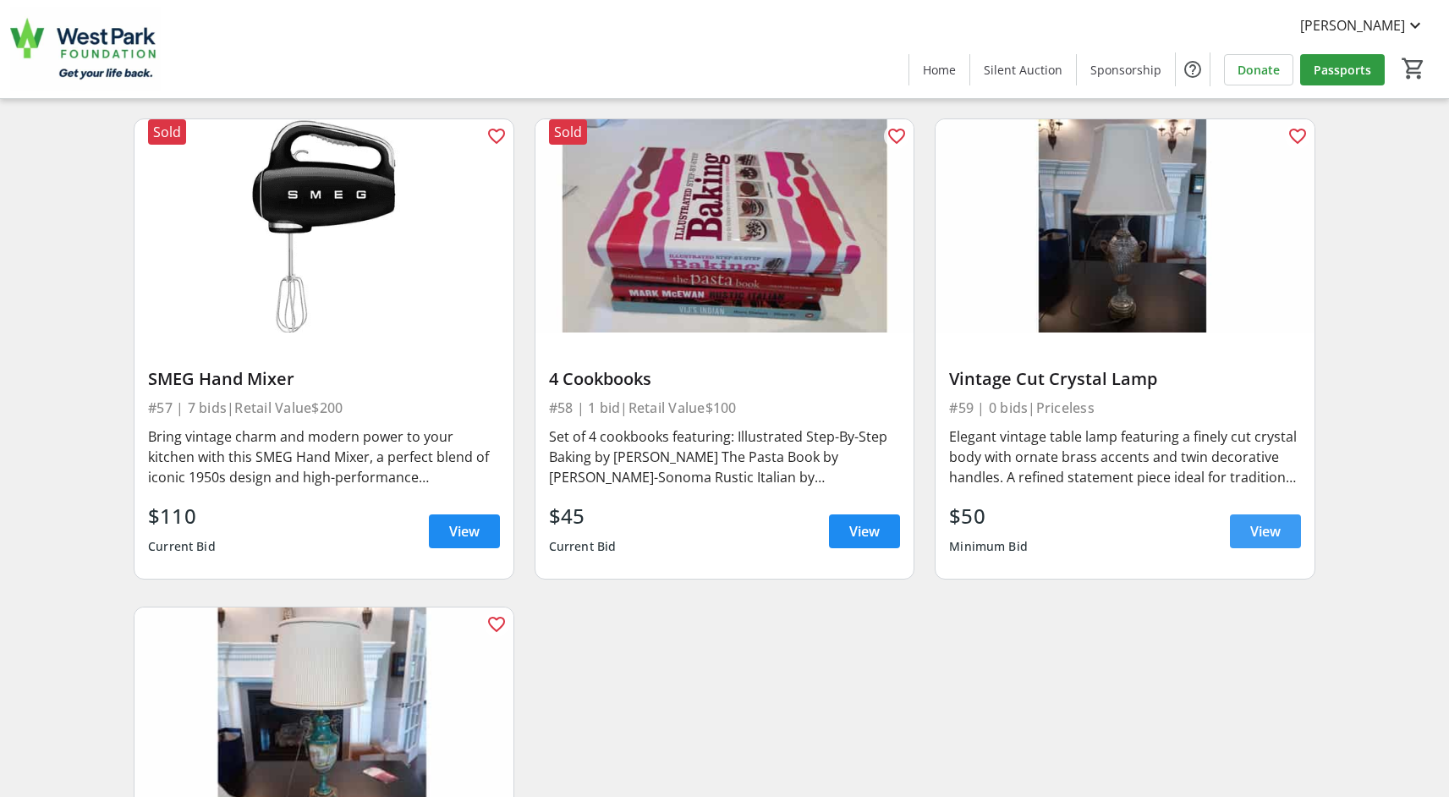
click at [1248, 511] on span at bounding box center [1265, 531] width 71 height 41
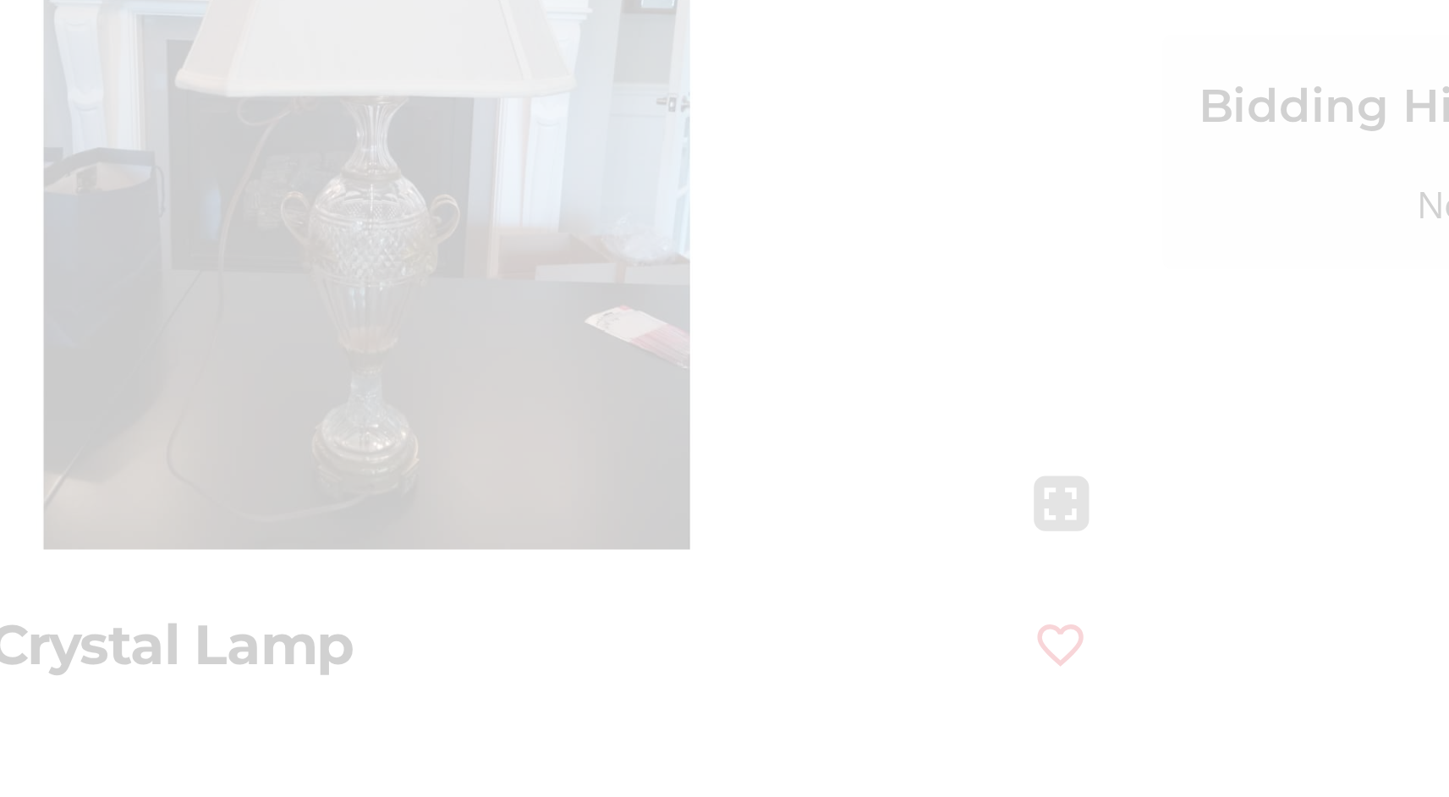
scroll to position [61, 0]
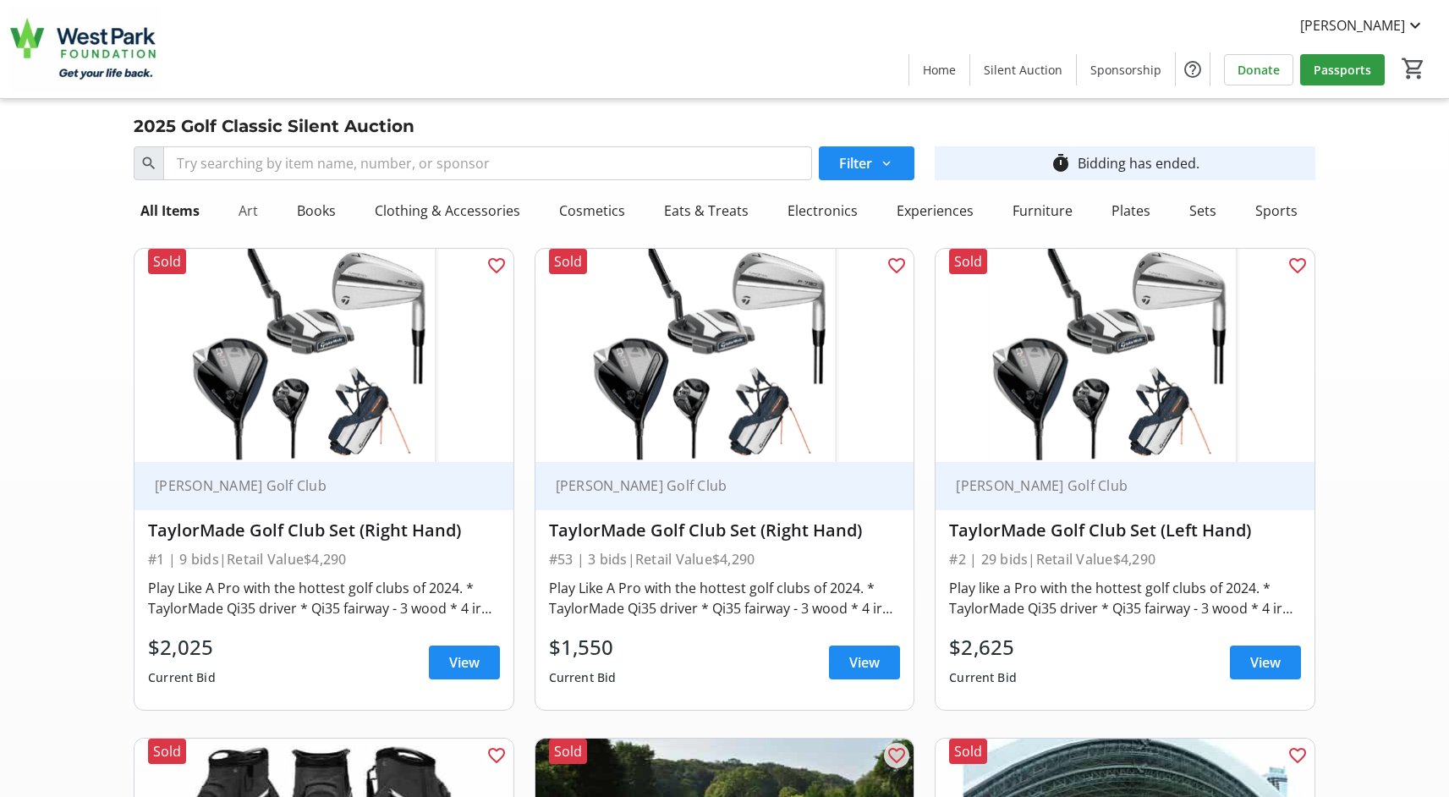
click at [253, 215] on div "Art" at bounding box center [248, 211] width 33 height 34
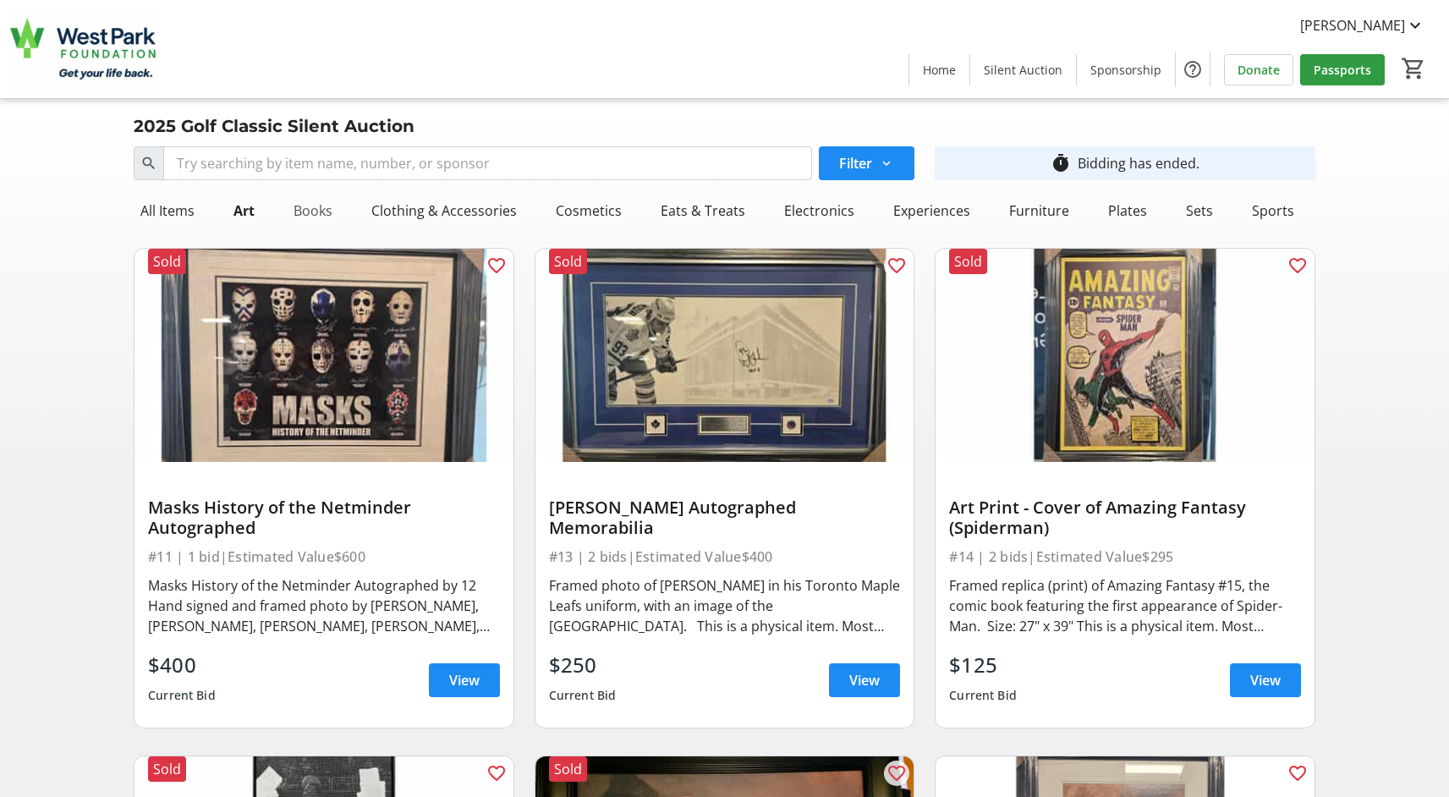
click at [305, 216] on div "Books" at bounding box center [313, 211] width 52 height 34
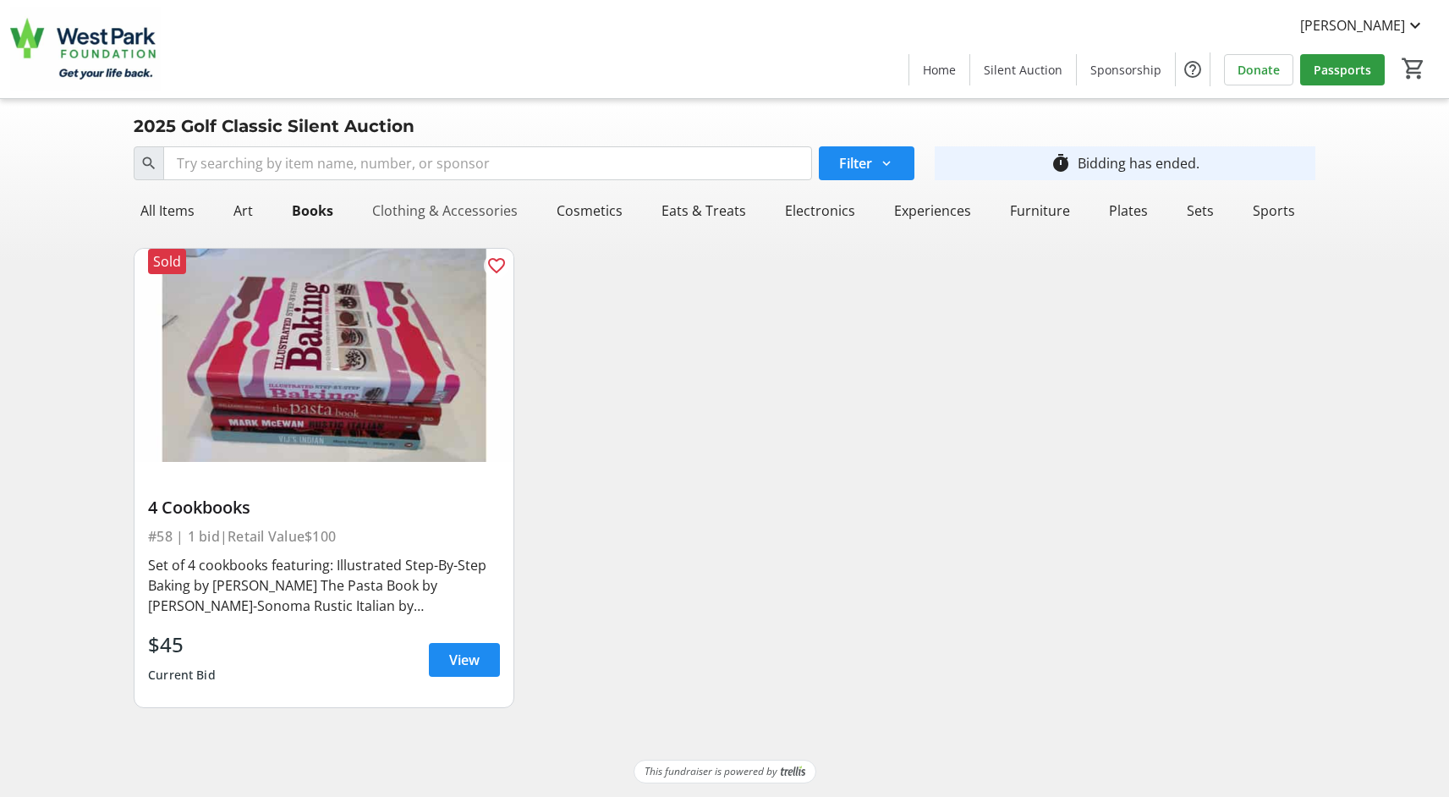
click at [436, 206] on div "Clothing & Accessories" at bounding box center [444, 211] width 159 height 34
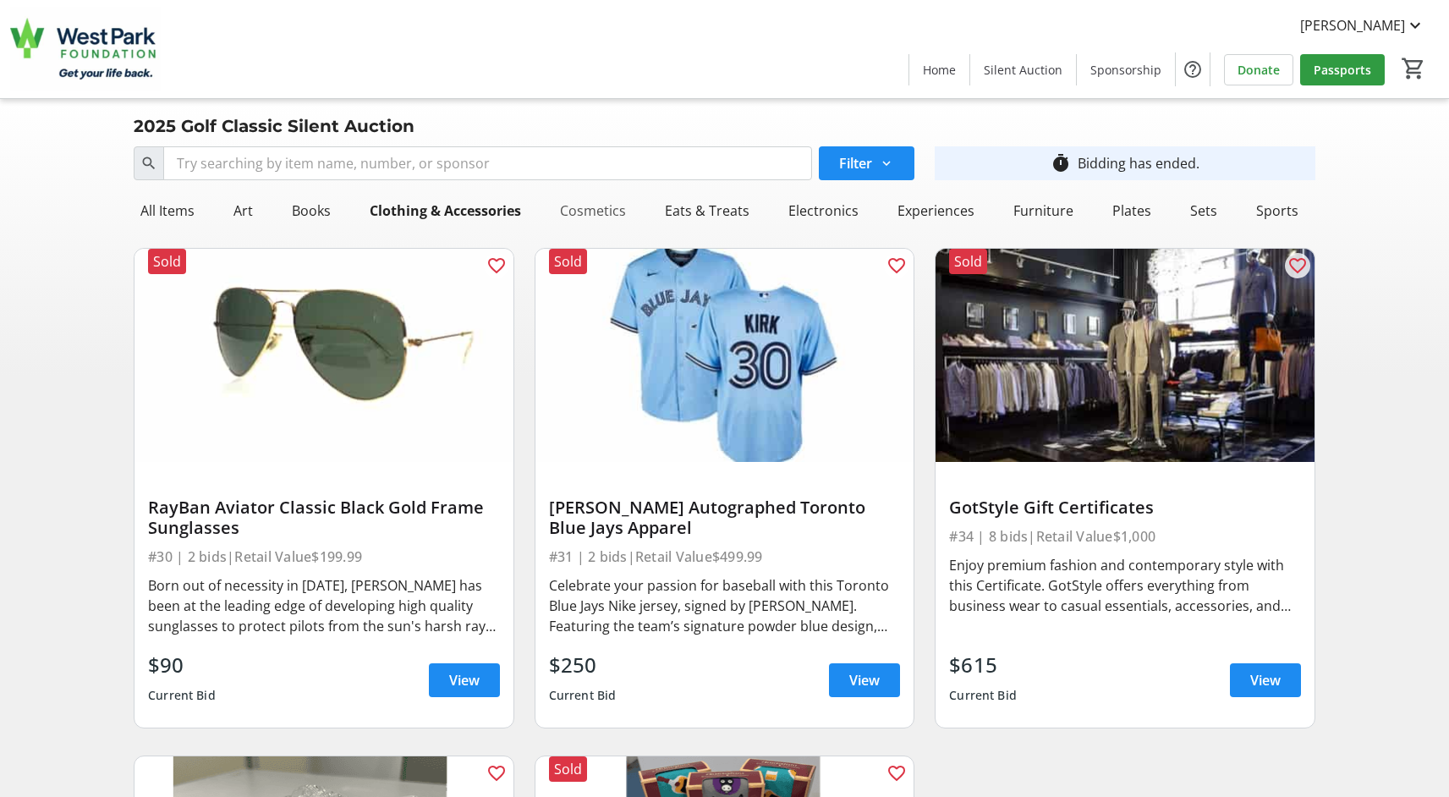
click at [601, 214] on div "Cosmetics" at bounding box center [592, 211] width 79 height 34
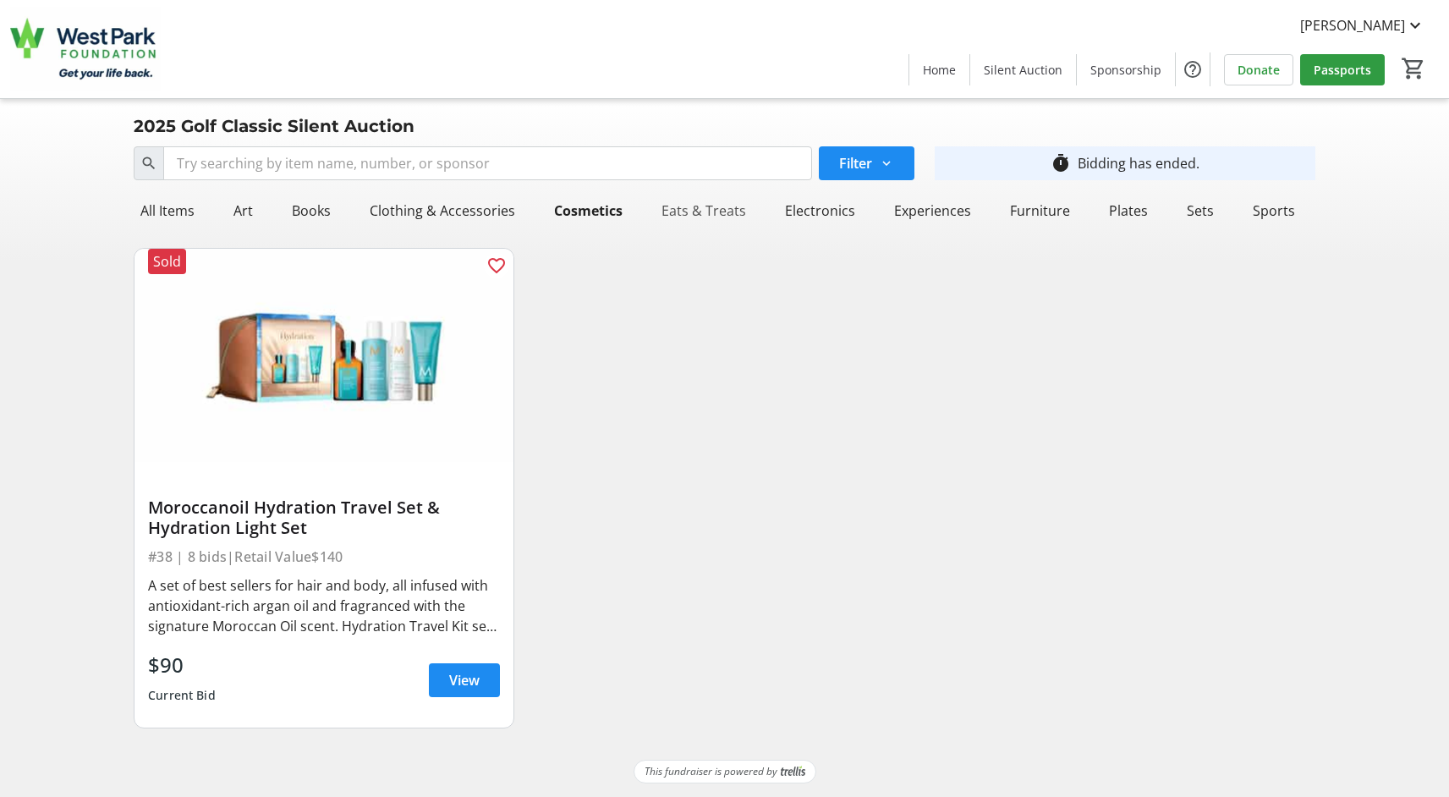
click at [726, 215] on div "Eats & Treats" at bounding box center [704, 211] width 98 height 34
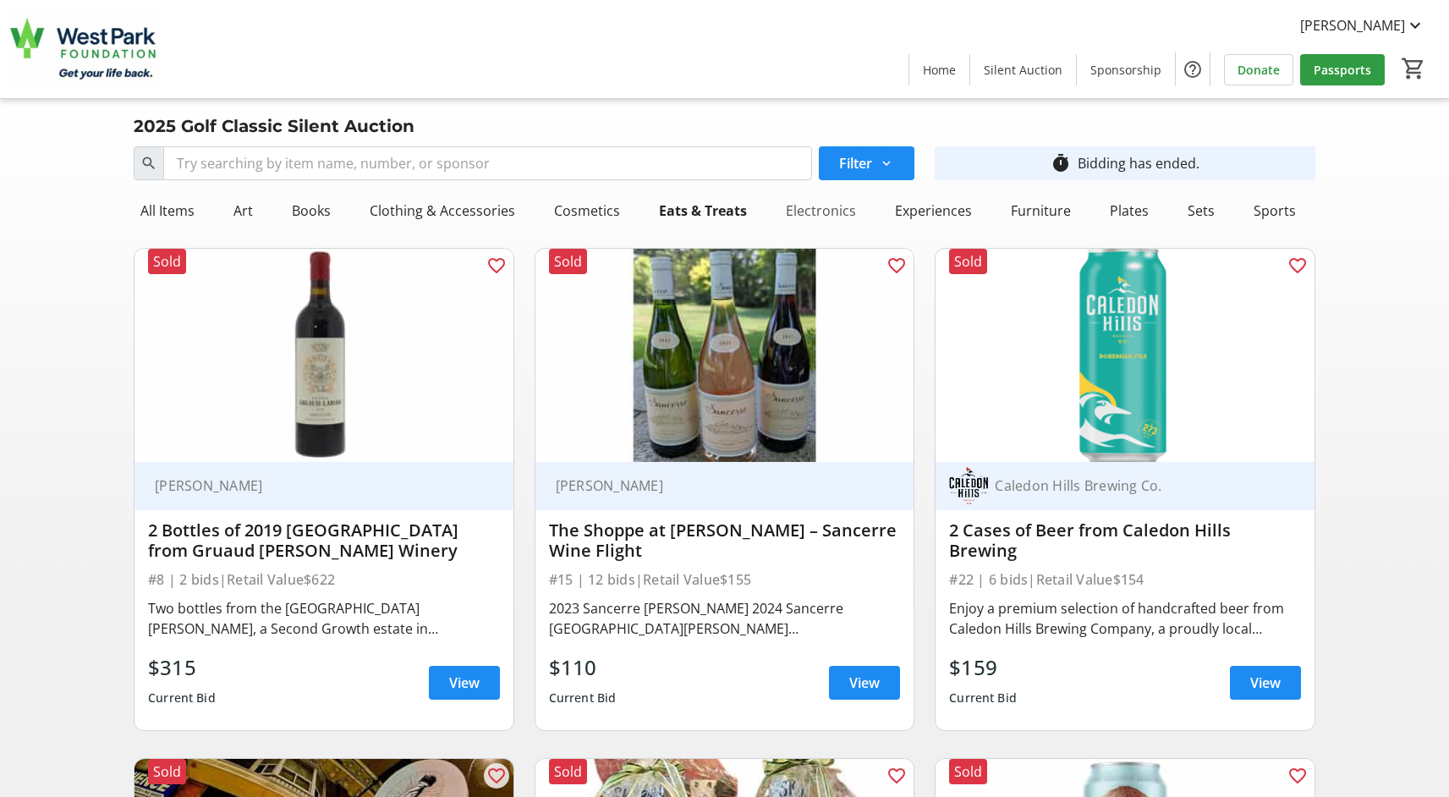
click at [846, 211] on div "Electronics" at bounding box center [821, 211] width 84 height 34
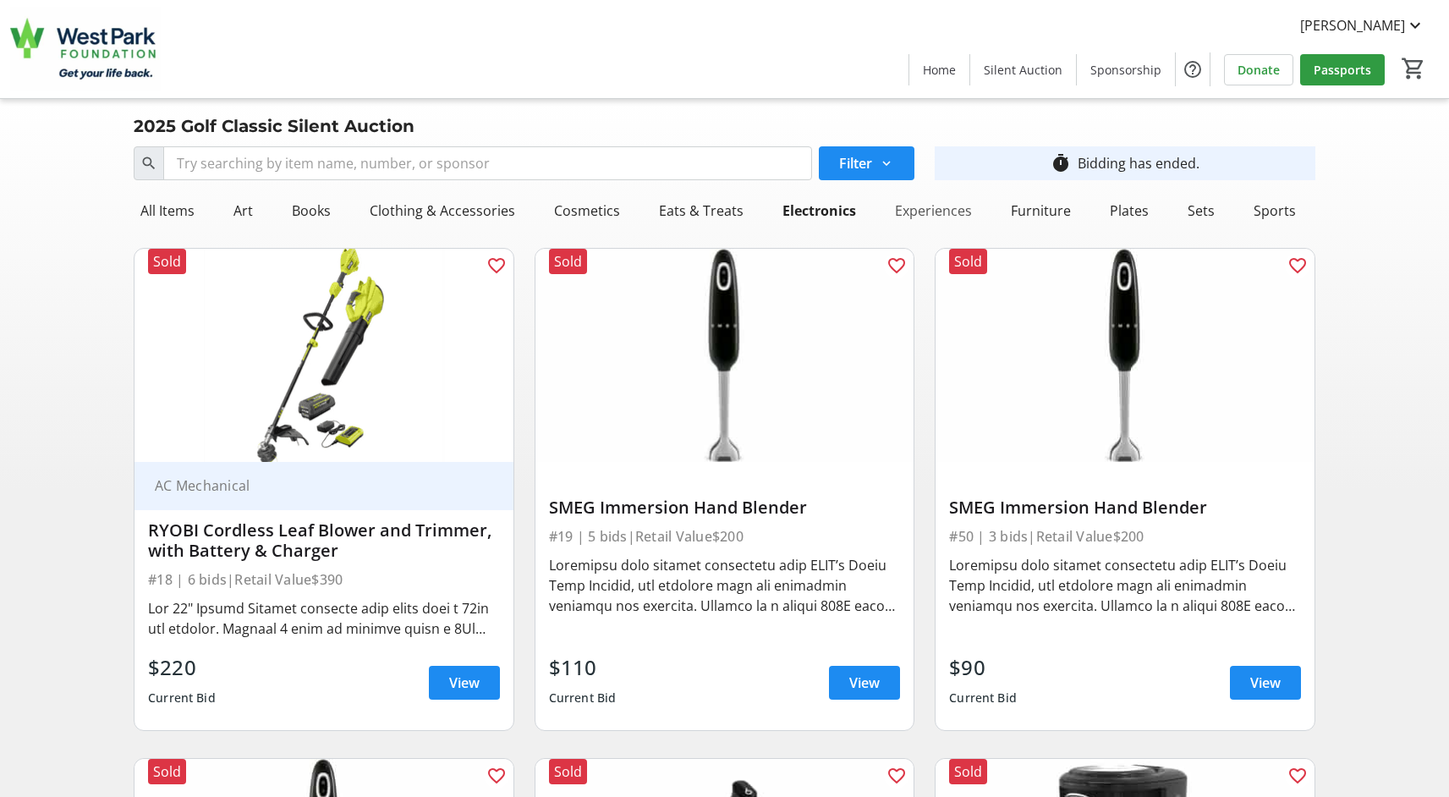
click at [941, 208] on div "Experiences" at bounding box center [933, 211] width 90 height 34
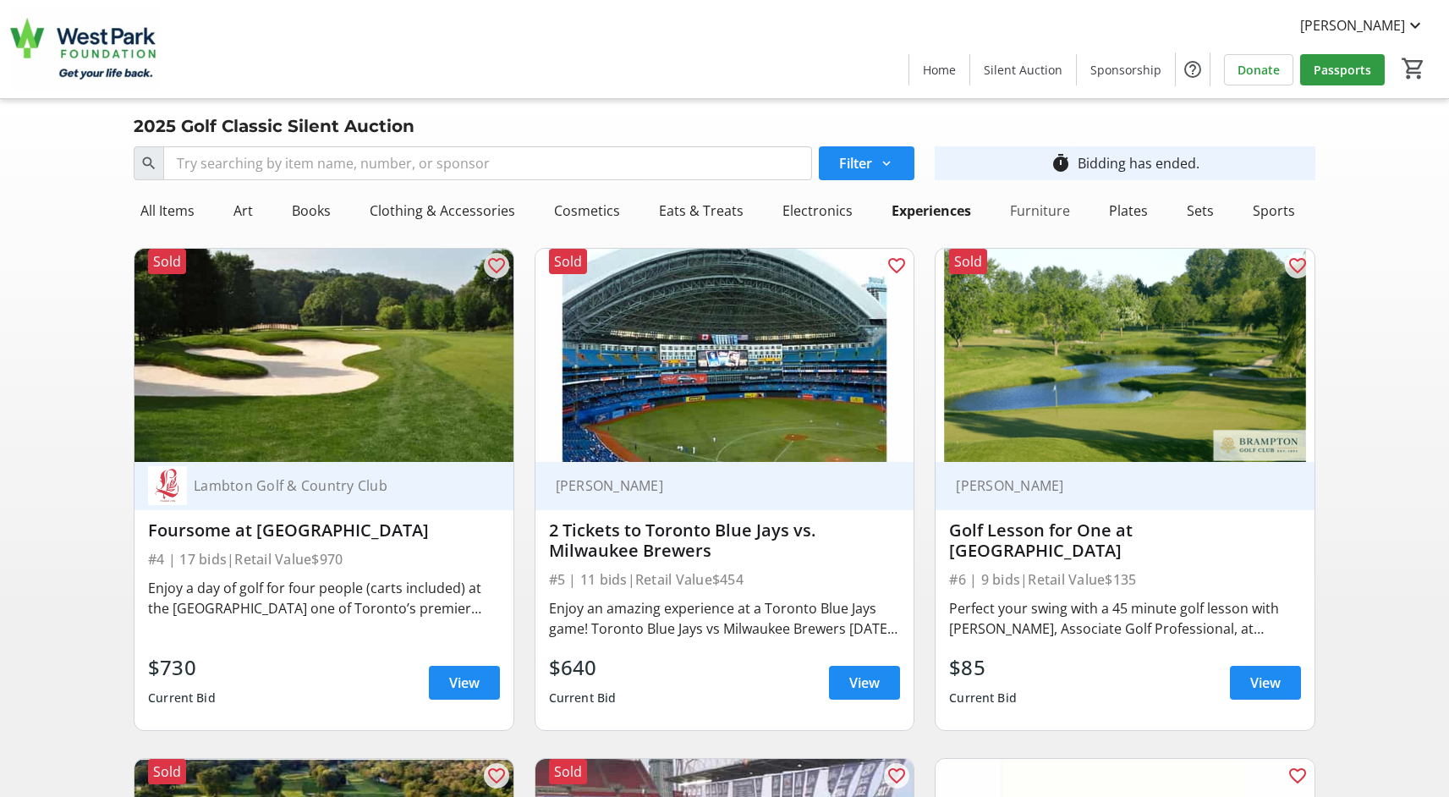
click at [1044, 216] on div "Furniture" at bounding box center [1040, 211] width 74 height 34
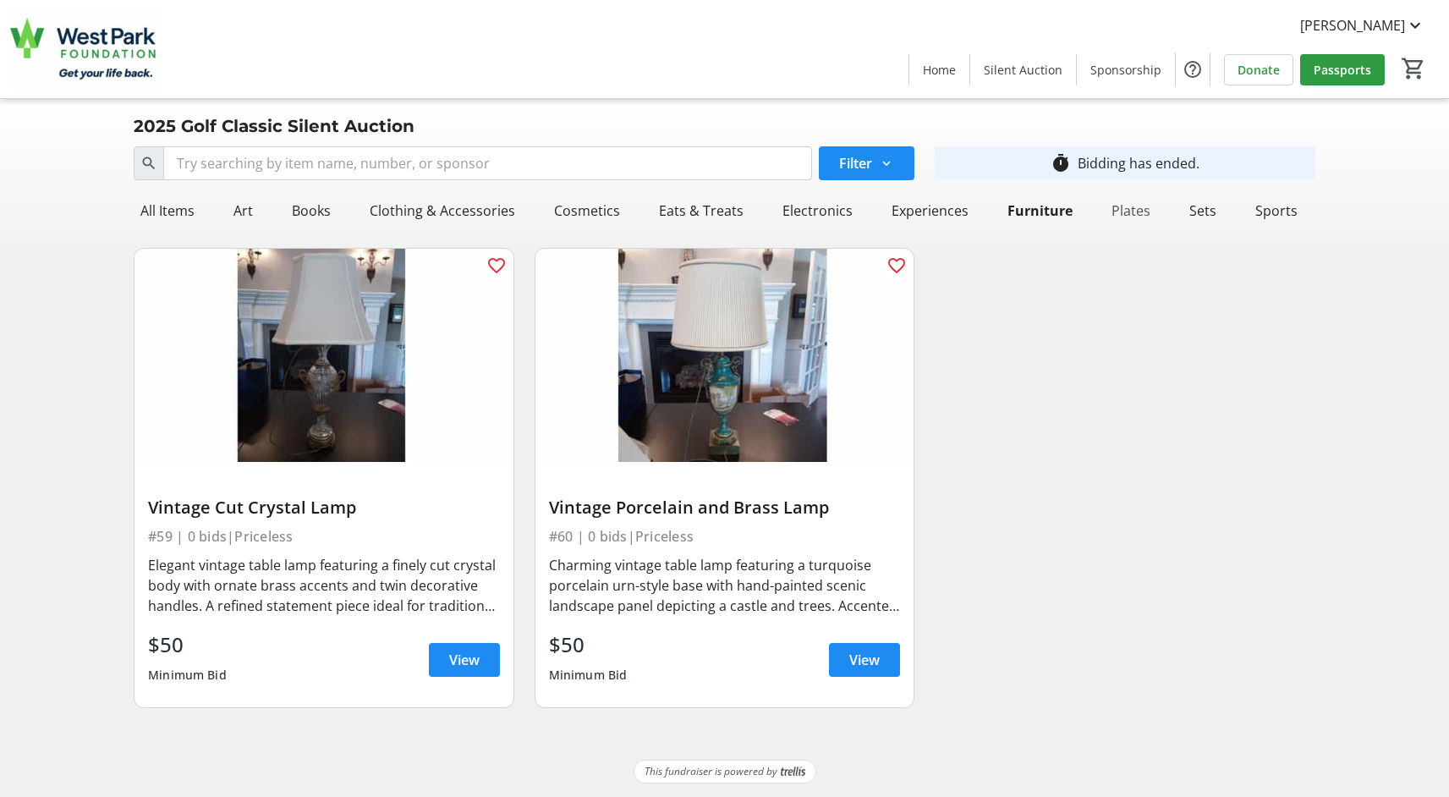
click at [1130, 215] on div "Plates" at bounding box center [1130, 211] width 52 height 34
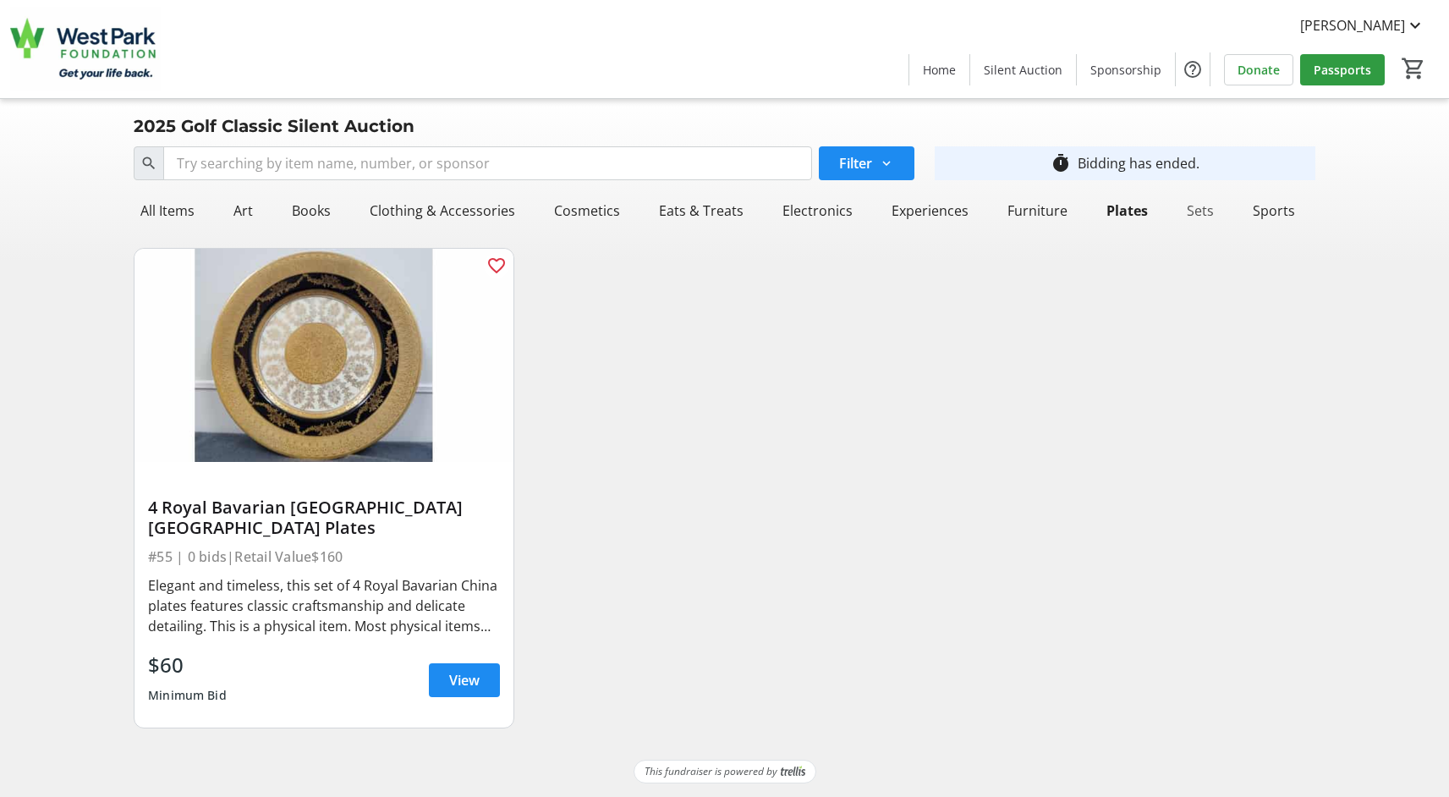
click at [1189, 210] on div "Sets" at bounding box center [1200, 211] width 41 height 34
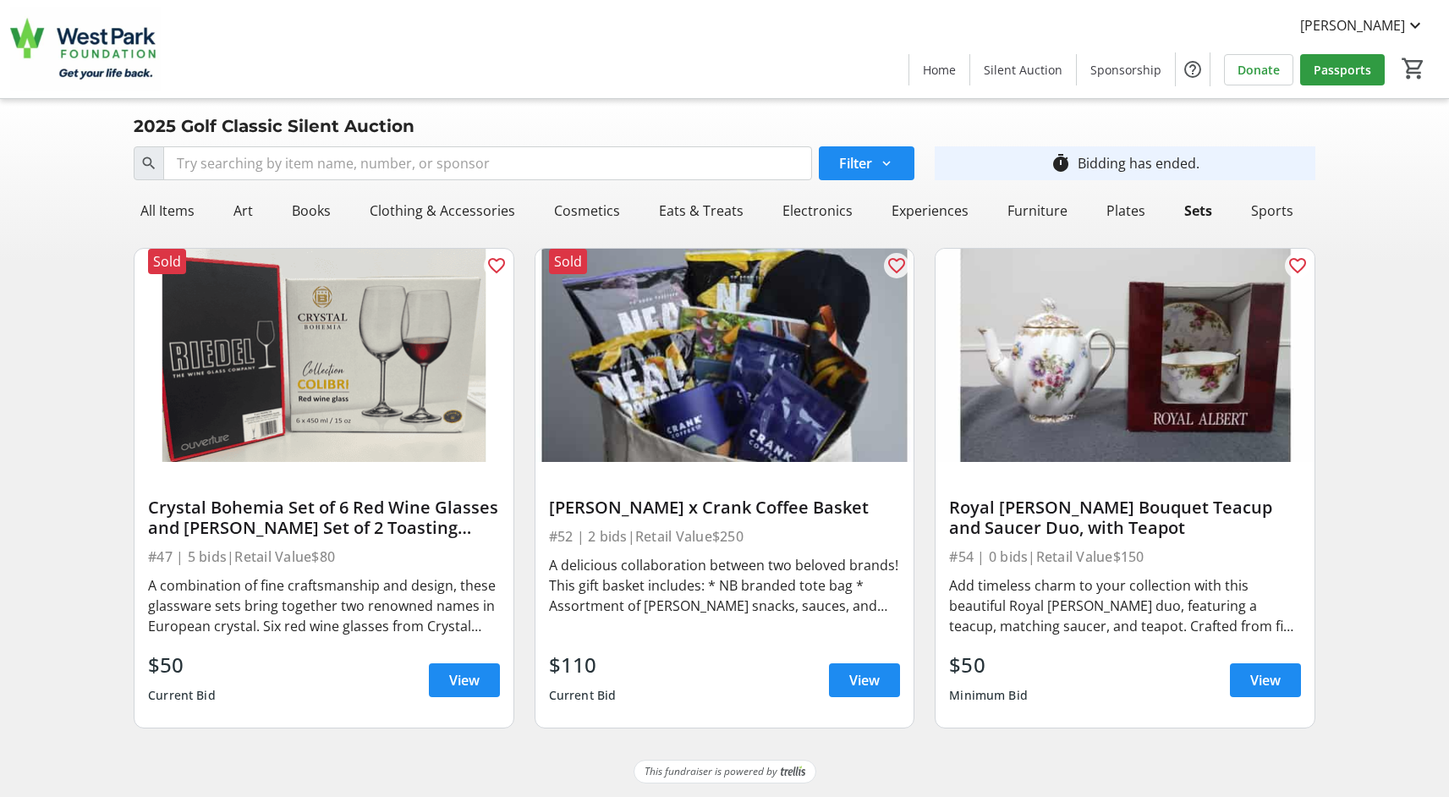
click at [1258, 191] on nav "All Items Art Books Clothing & Accessories Cosmetics Eats & Treats Electronics …" at bounding box center [724, 210] width 1181 height 47
click at [1258, 207] on div "Sports" at bounding box center [1272, 211] width 56 height 34
